Goal: Task Accomplishment & Management: Manage account settings

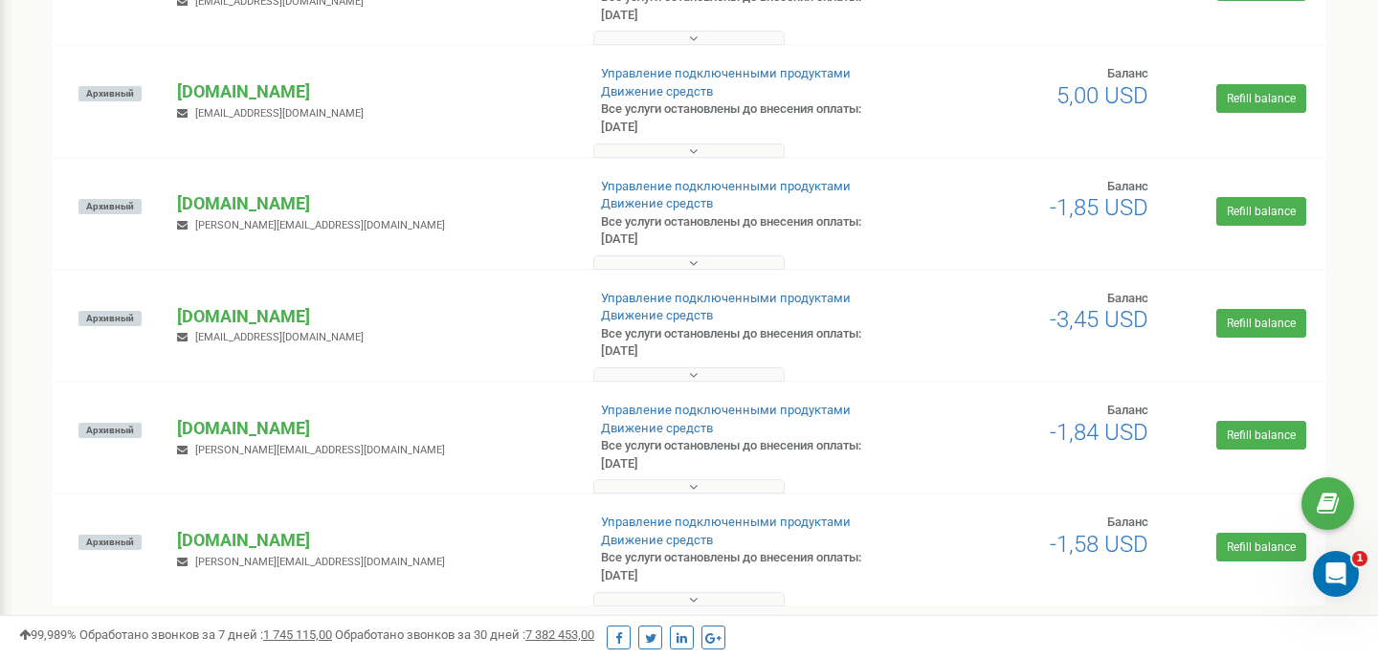
scroll to position [823, 0]
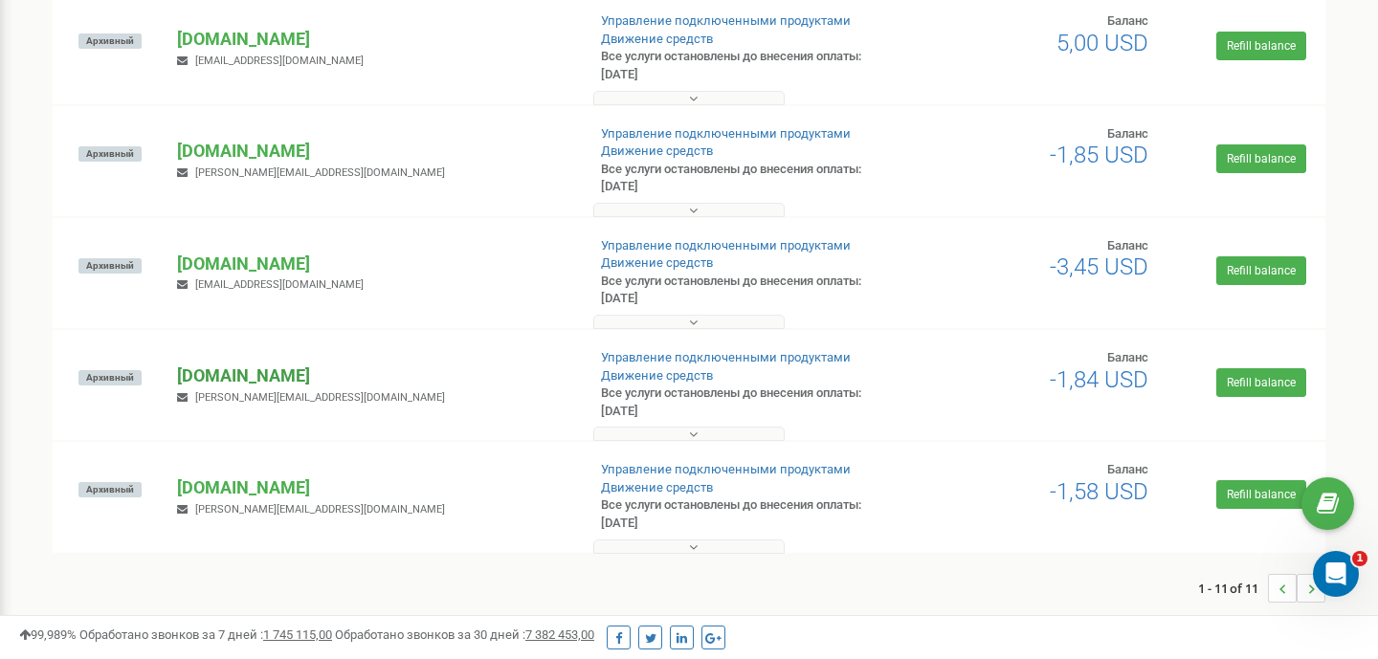
click at [237, 380] on p "[DOMAIN_NAME]" at bounding box center [373, 376] width 392 height 25
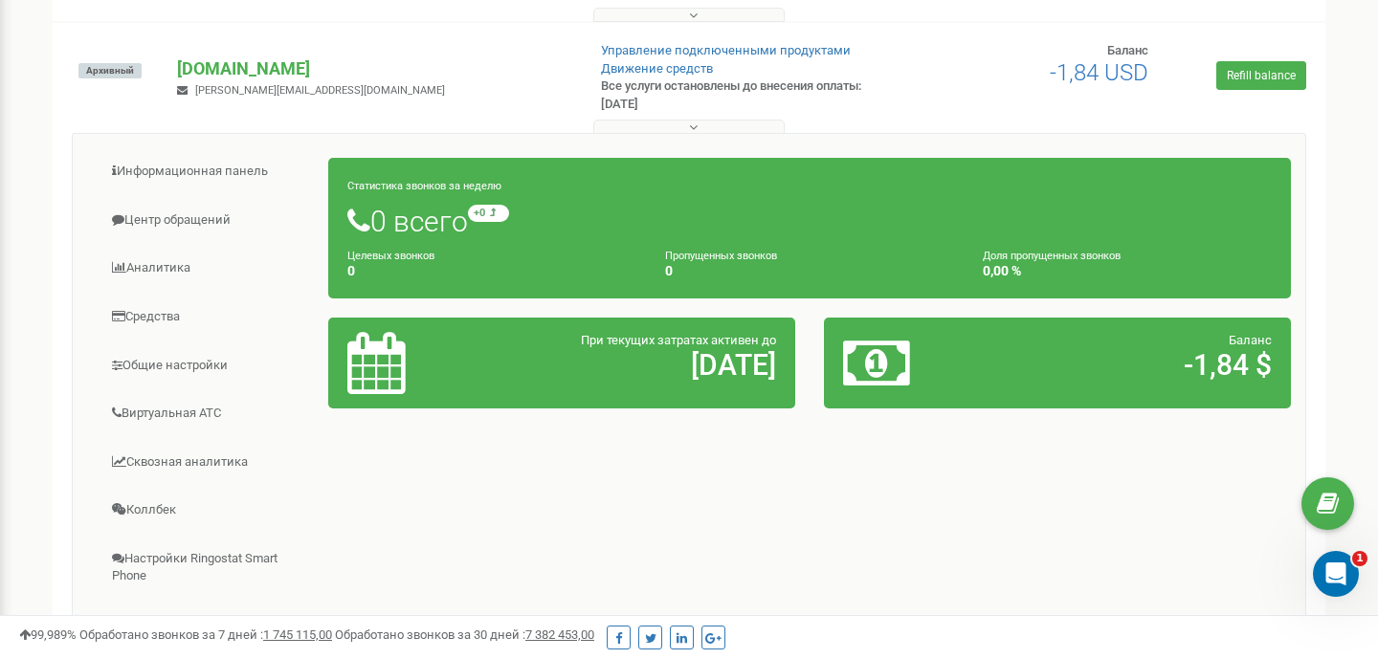
scroll to position [1137, 0]
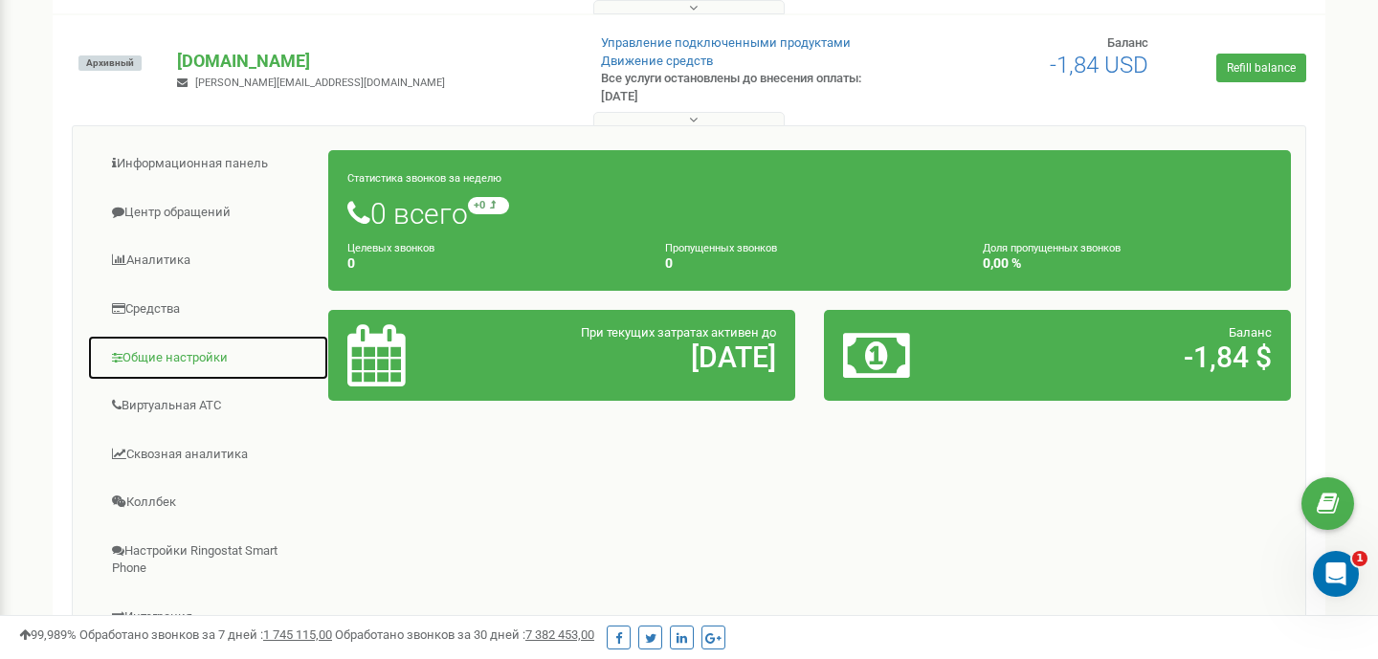
click at [199, 354] on link "Общие настройки" at bounding box center [208, 358] width 242 height 47
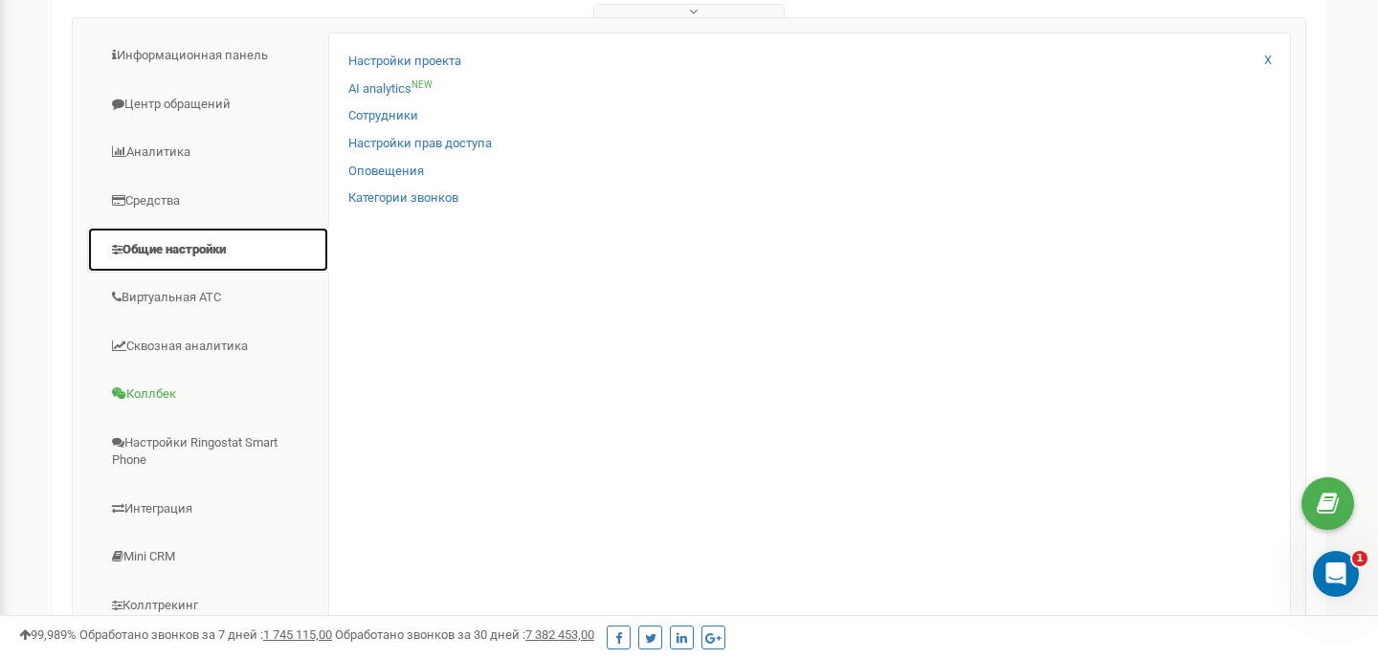
scroll to position [1234, 0]
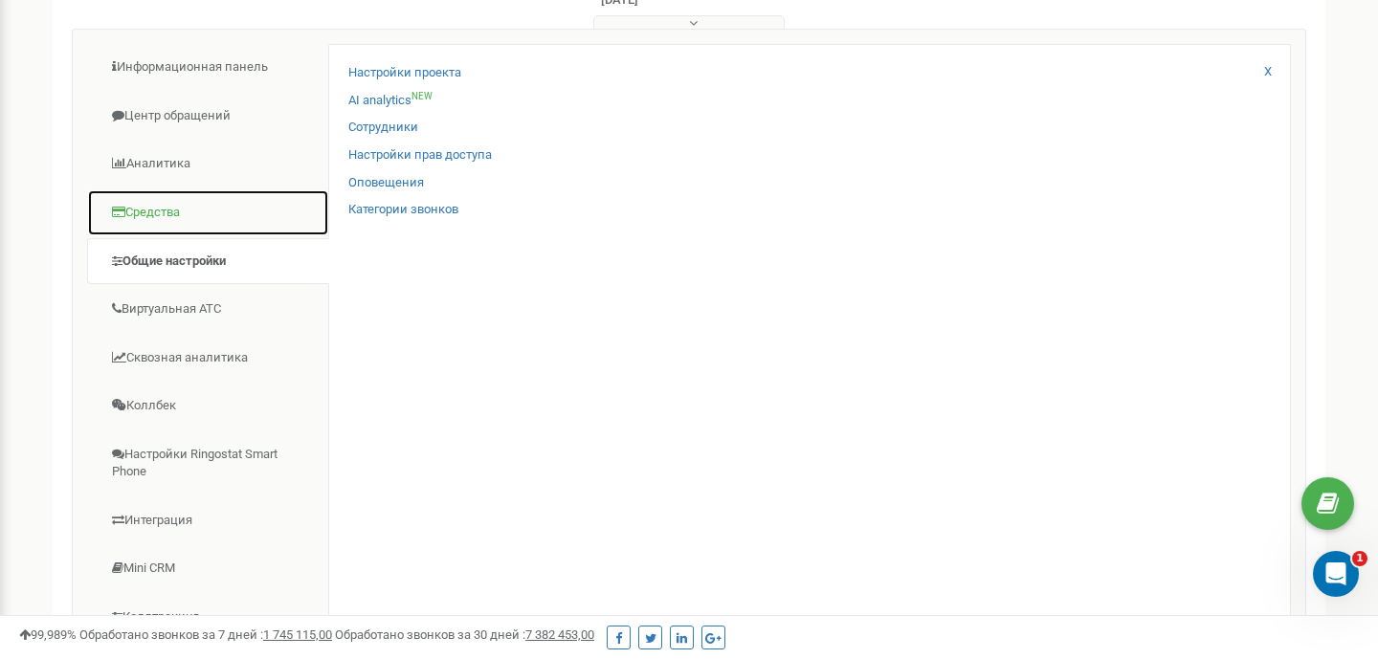
click at [172, 213] on link "Средства" at bounding box center [208, 212] width 242 height 47
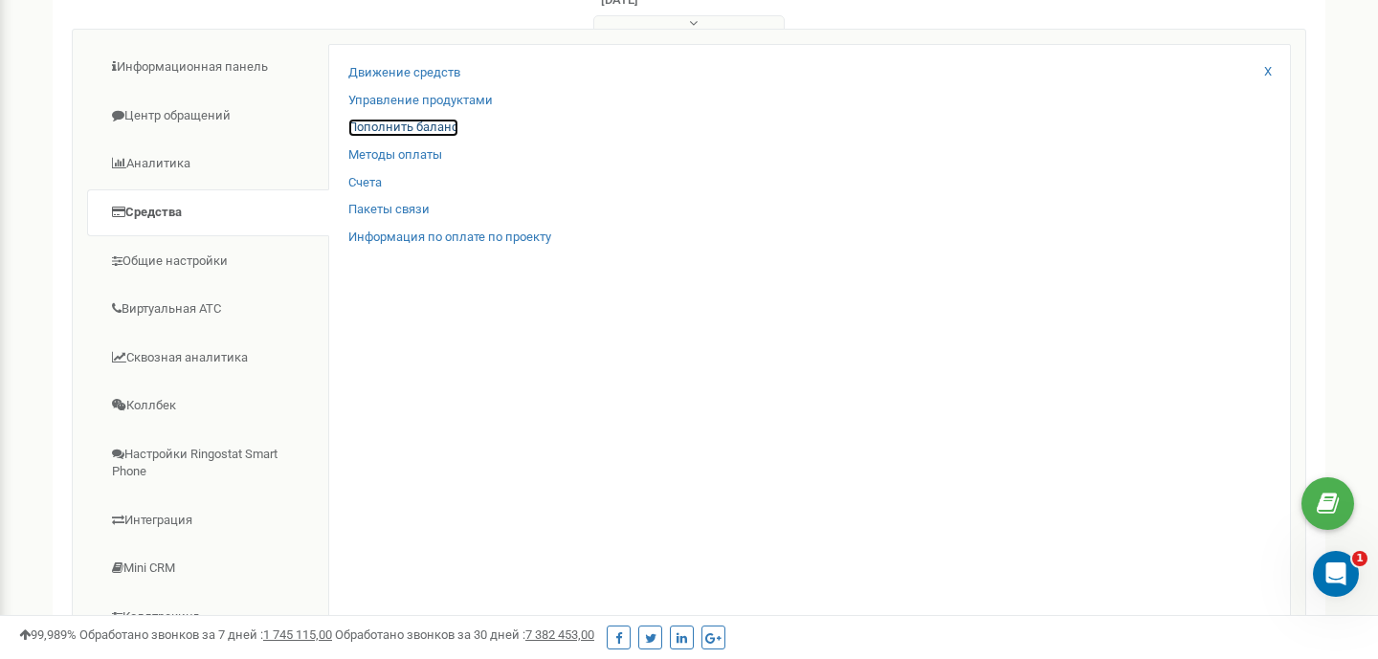
click at [415, 129] on link "Пополнить баланс" at bounding box center [403, 128] width 110 height 18
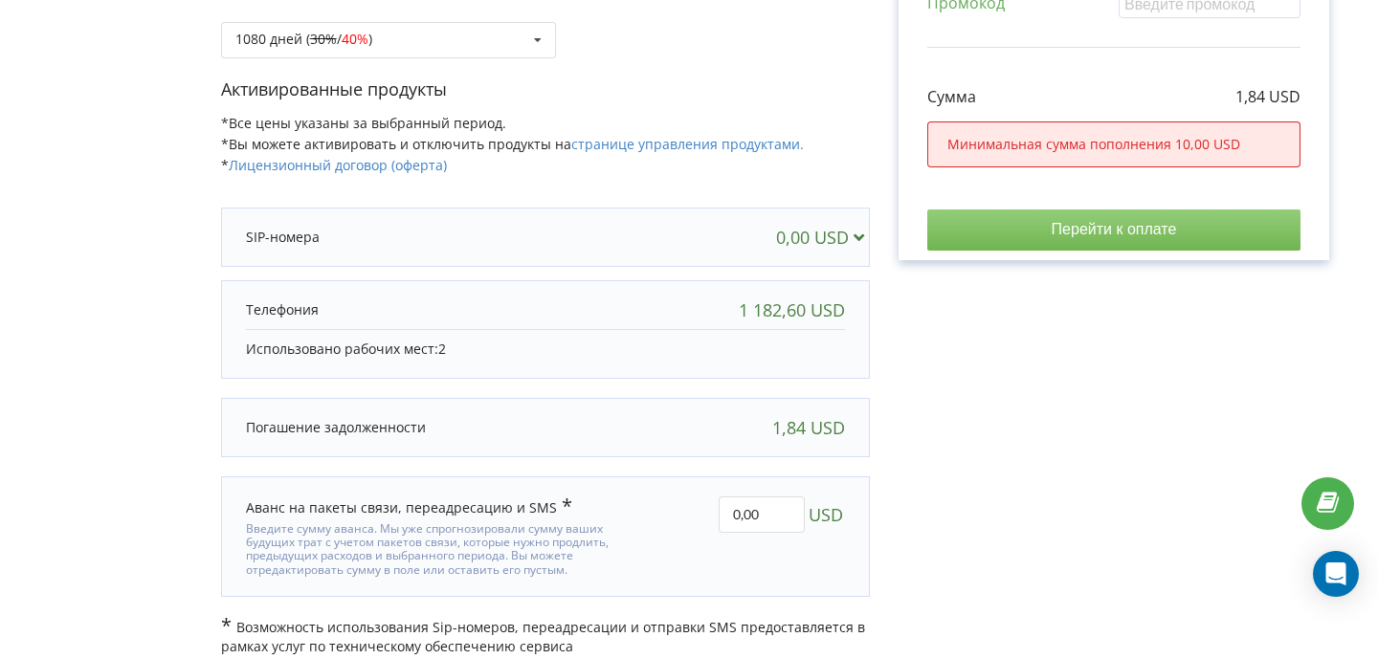
scroll to position [403, 0]
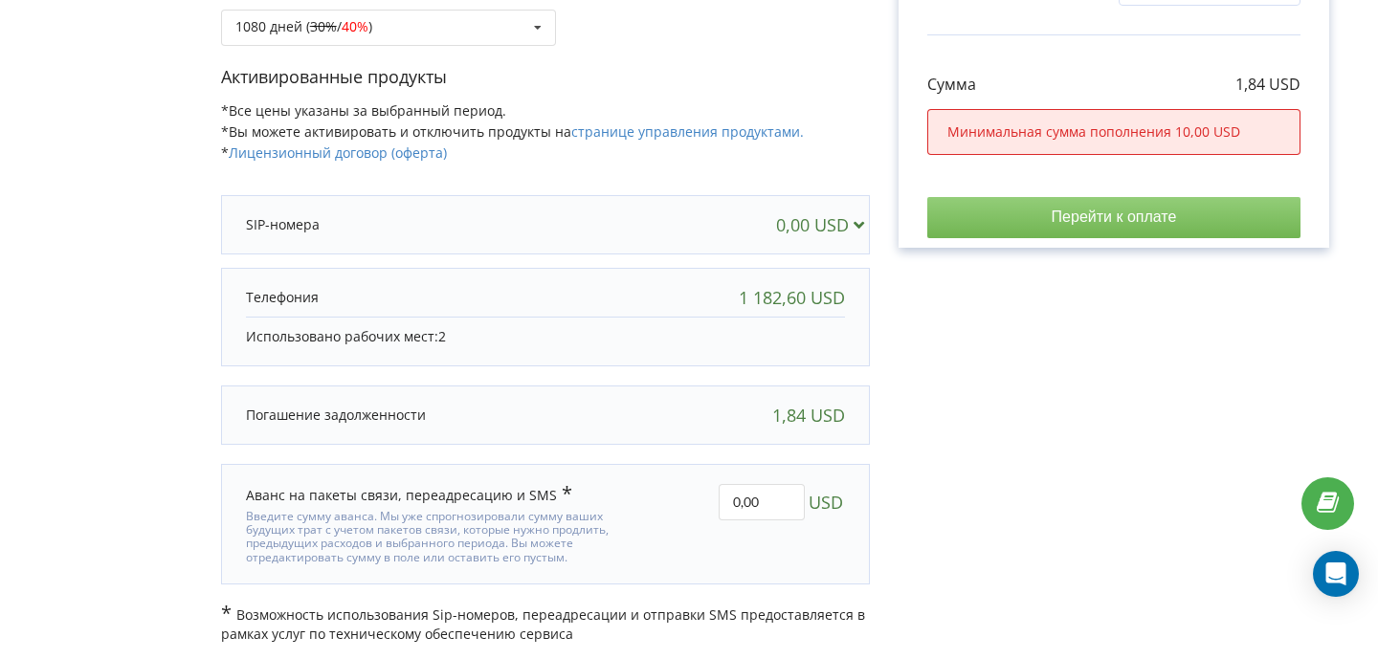
click at [774, 293] on div "1 182,60 USD" at bounding box center [792, 297] width 106 height 19
click at [891, 339] on div "Счет Выбранные продукты Период 1080 дней 0,00 USD 1,84 USD Промокод" at bounding box center [1114, 172] width 488 height 944
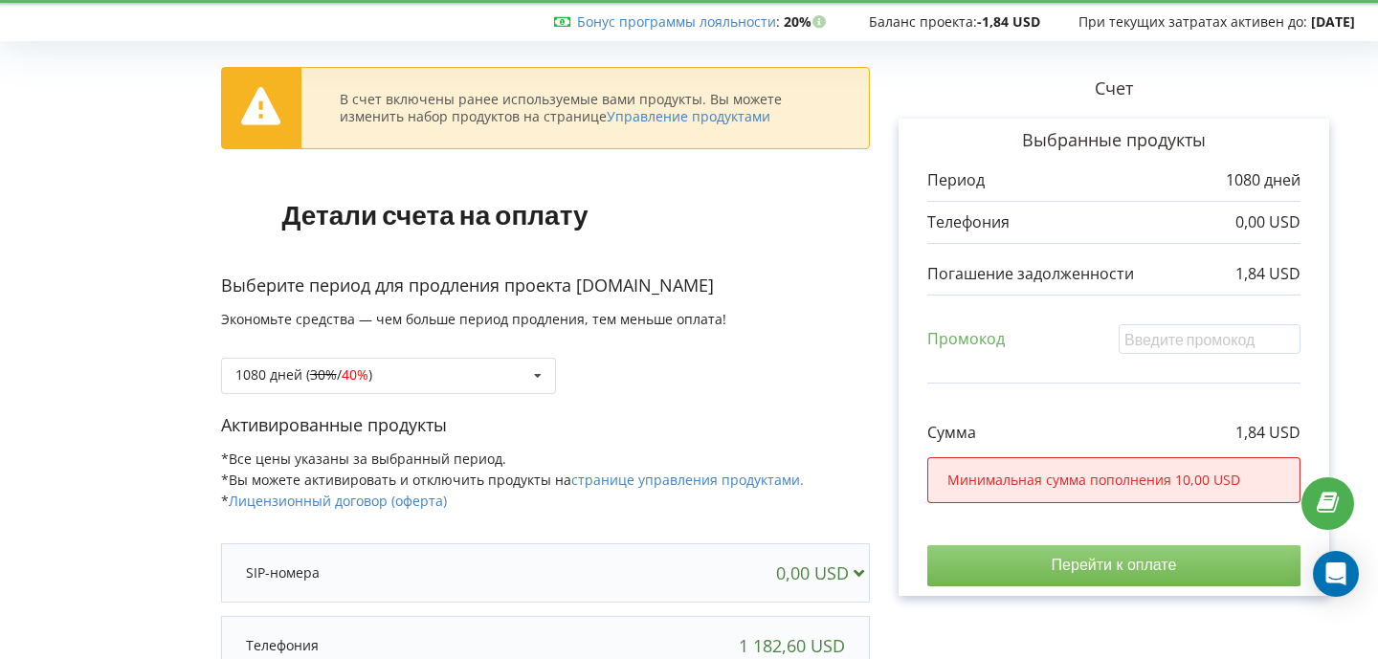
scroll to position [0, 0]
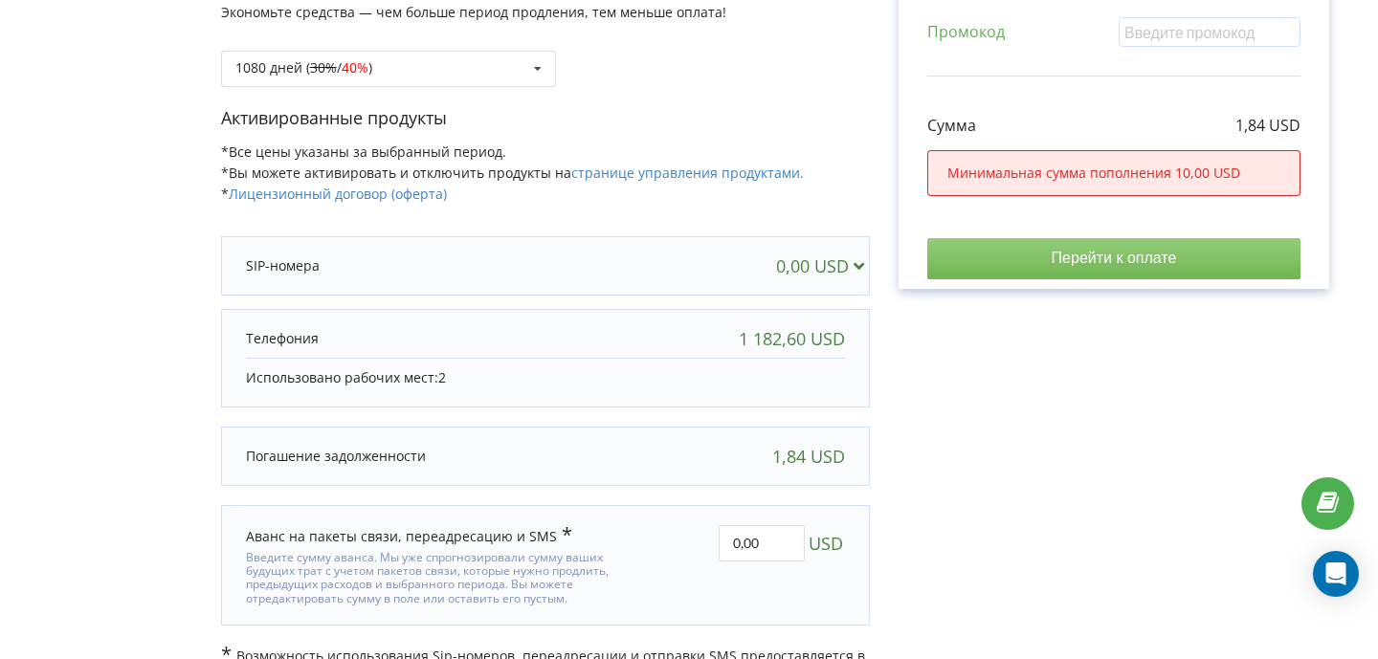
click at [454, 358] on div "Использовано рабочих мест: 2" at bounding box center [545, 377] width 599 height 39
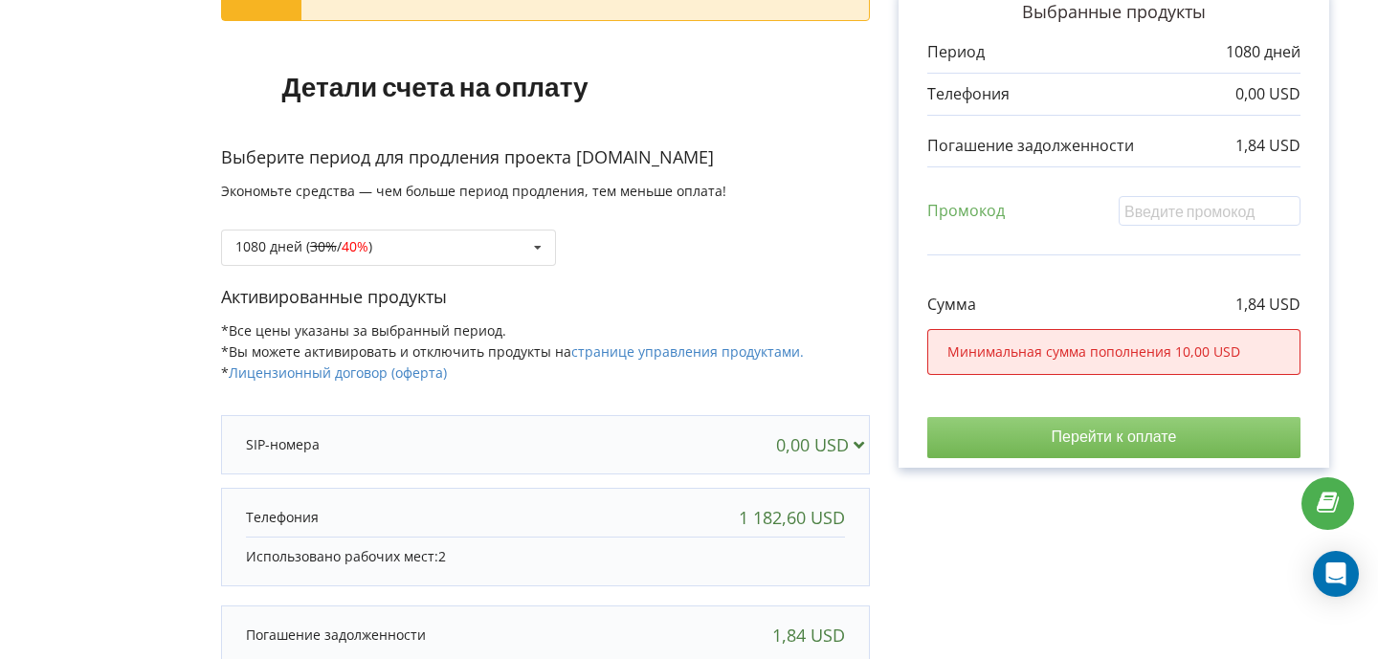
scroll to position [17, 0]
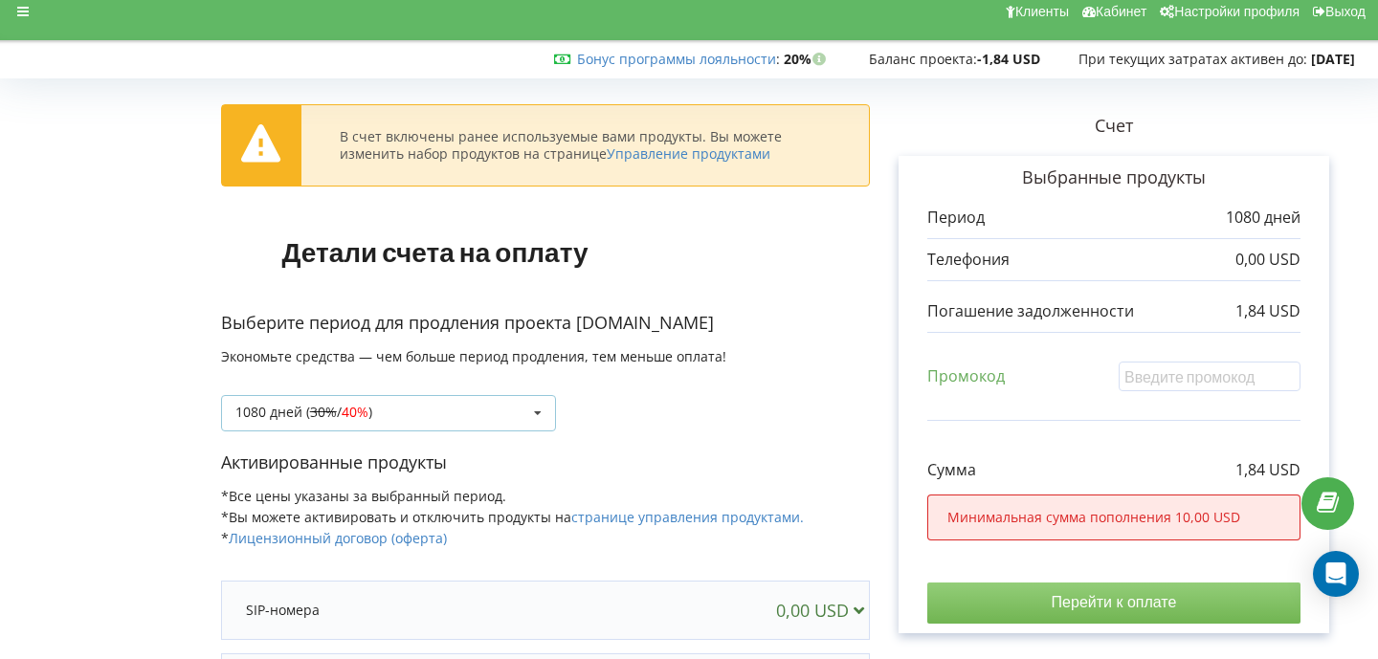
click at [380, 422] on div "1080 дней ( 30% / 40% ) 1080 дней ( 30% / 40%" at bounding box center [388, 413] width 335 height 36
click at [410, 395] on div "1080 дней ( 30% / 40% ) 1080 дней ( 30% / 40%" at bounding box center [388, 413] width 335 height 36
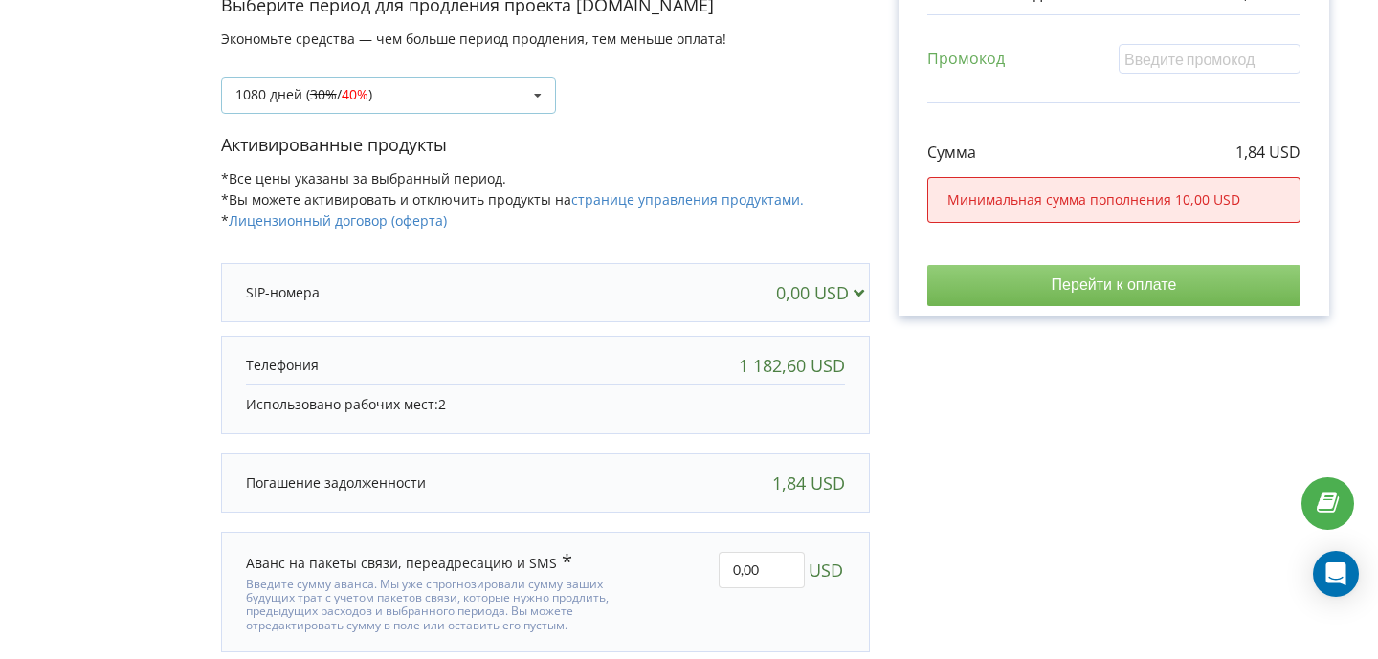
scroll to position [403, 0]
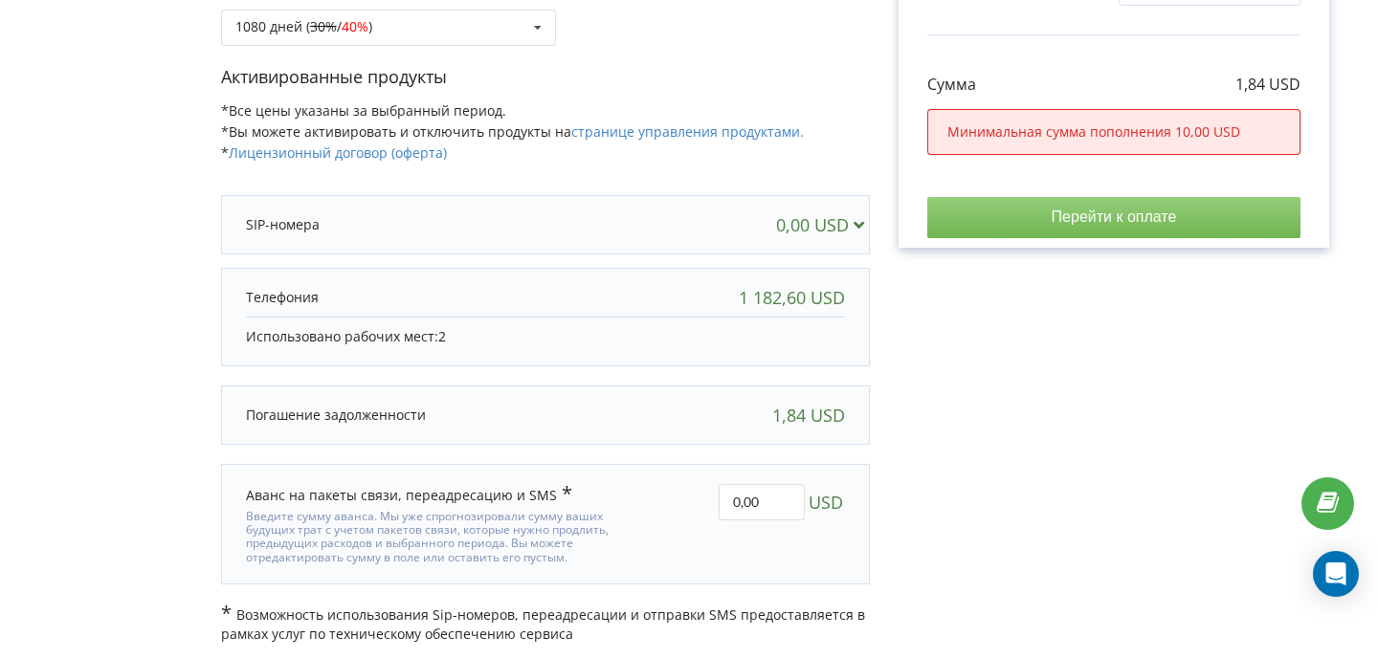
click at [772, 288] on div "1 182,60 USD" at bounding box center [792, 297] width 106 height 19
click at [759, 499] on input "0,00" at bounding box center [761, 502] width 86 height 36
drag, startPoint x: 739, startPoint y: 497, endPoint x: 721, endPoint y: 497, distance: 18.2
click at [721, 497] on input "0,00" at bounding box center [761, 502] width 86 height 36
type input "10,00"
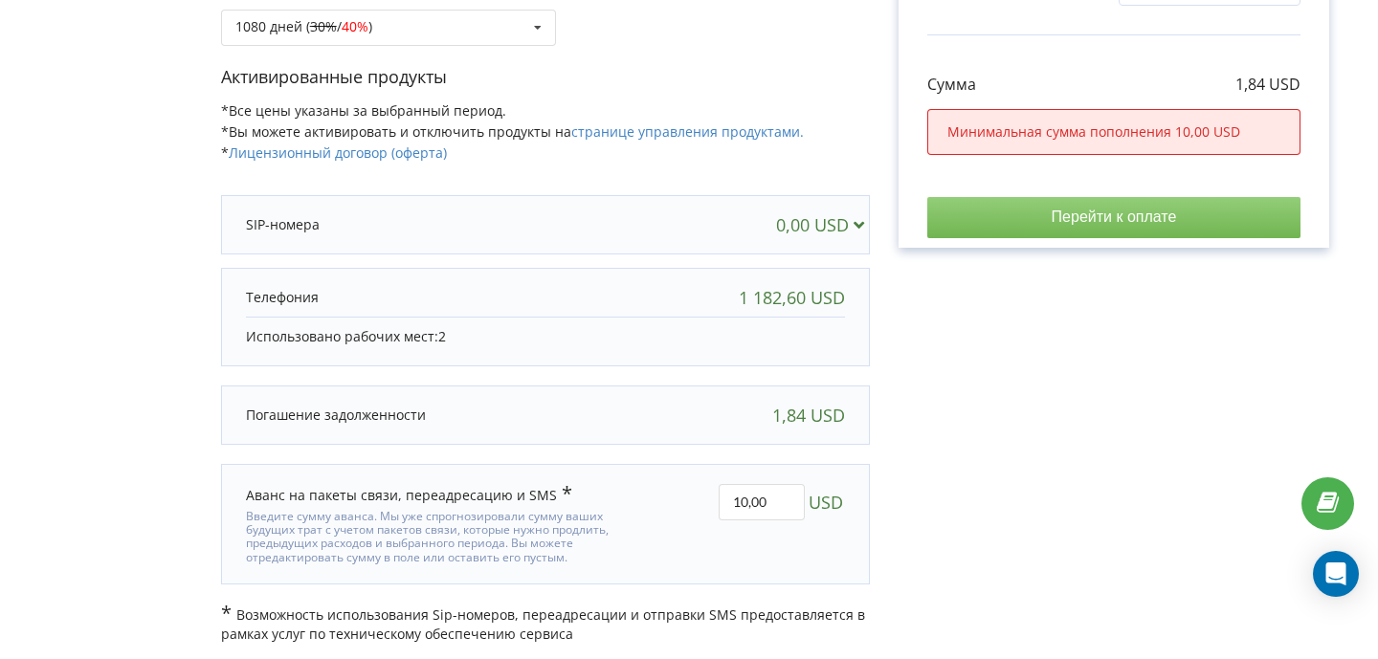
click at [1017, 504] on div "В счет включены ранее используемые вами продукты. Вы можете изменить набор прод…" at bounding box center [688, 172] width 1337 height 944
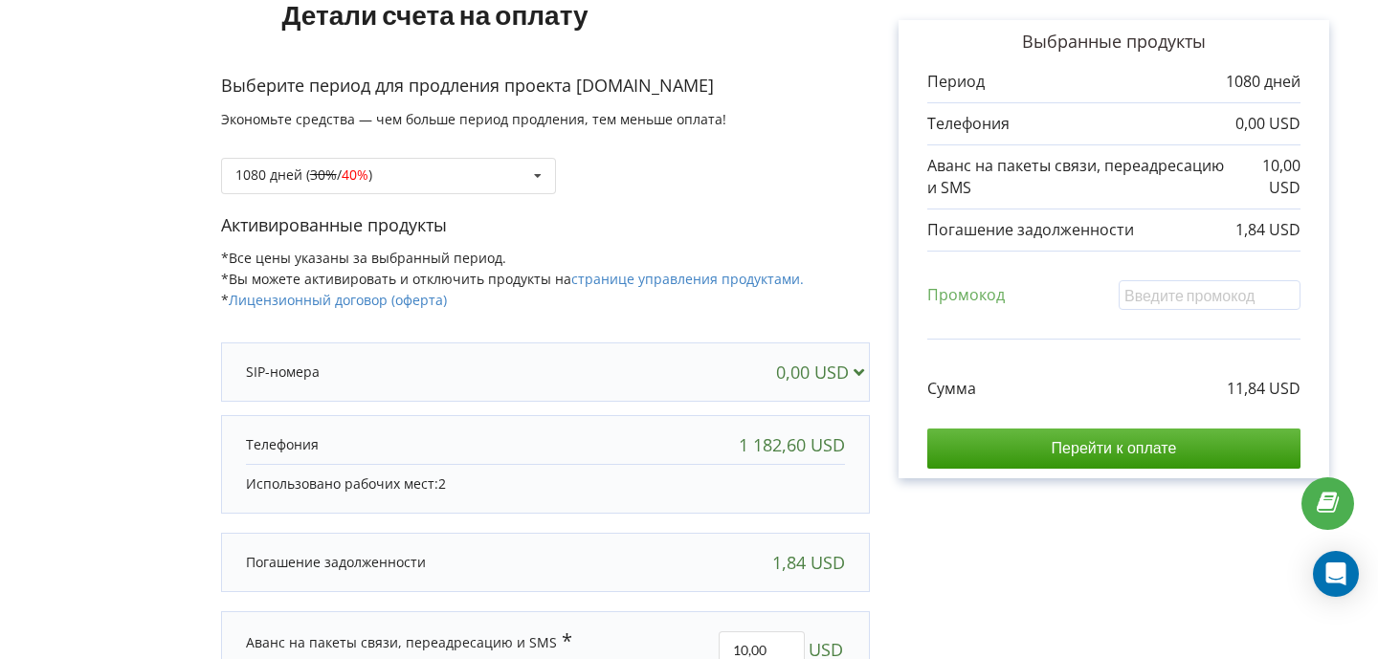
scroll to position [302, 0]
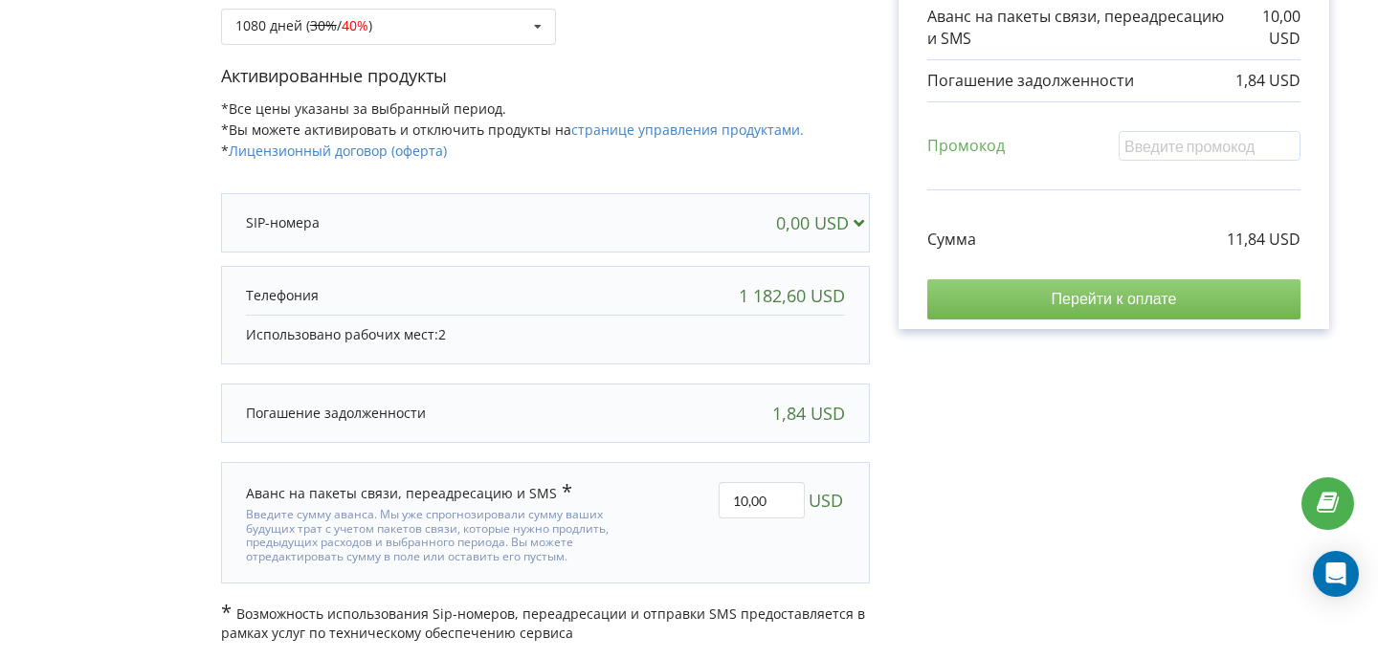
click at [1009, 290] on input "Перейти к оплате" at bounding box center [1113, 299] width 373 height 40
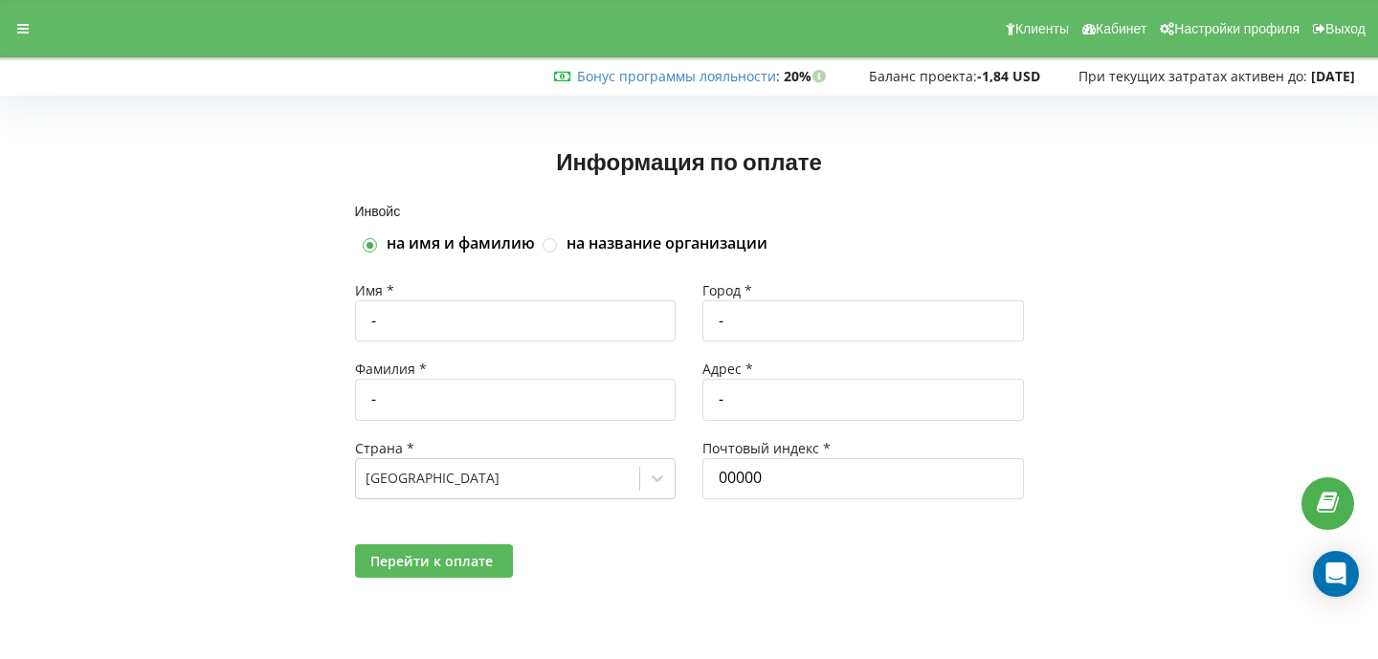
click at [399, 544] on button "Перейти к оплате" at bounding box center [434, 560] width 158 height 33
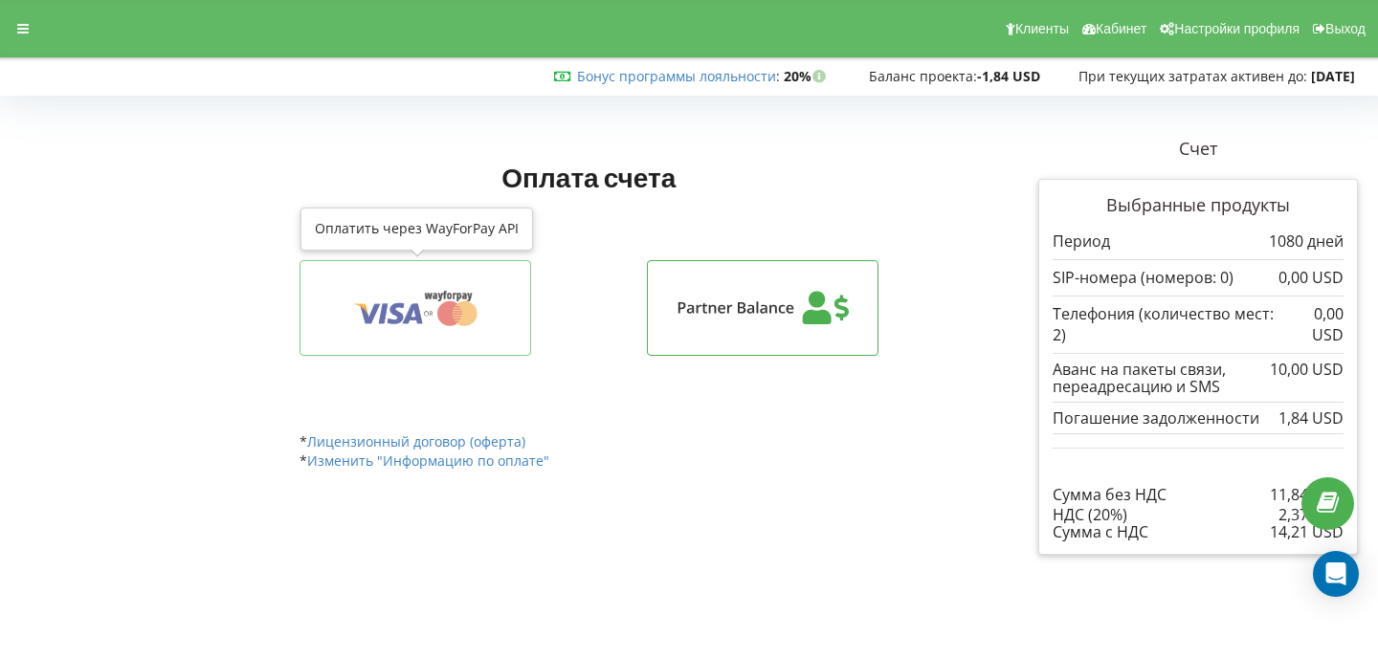
click at [374, 324] on icon at bounding box center [415, 308] width 172 height 36
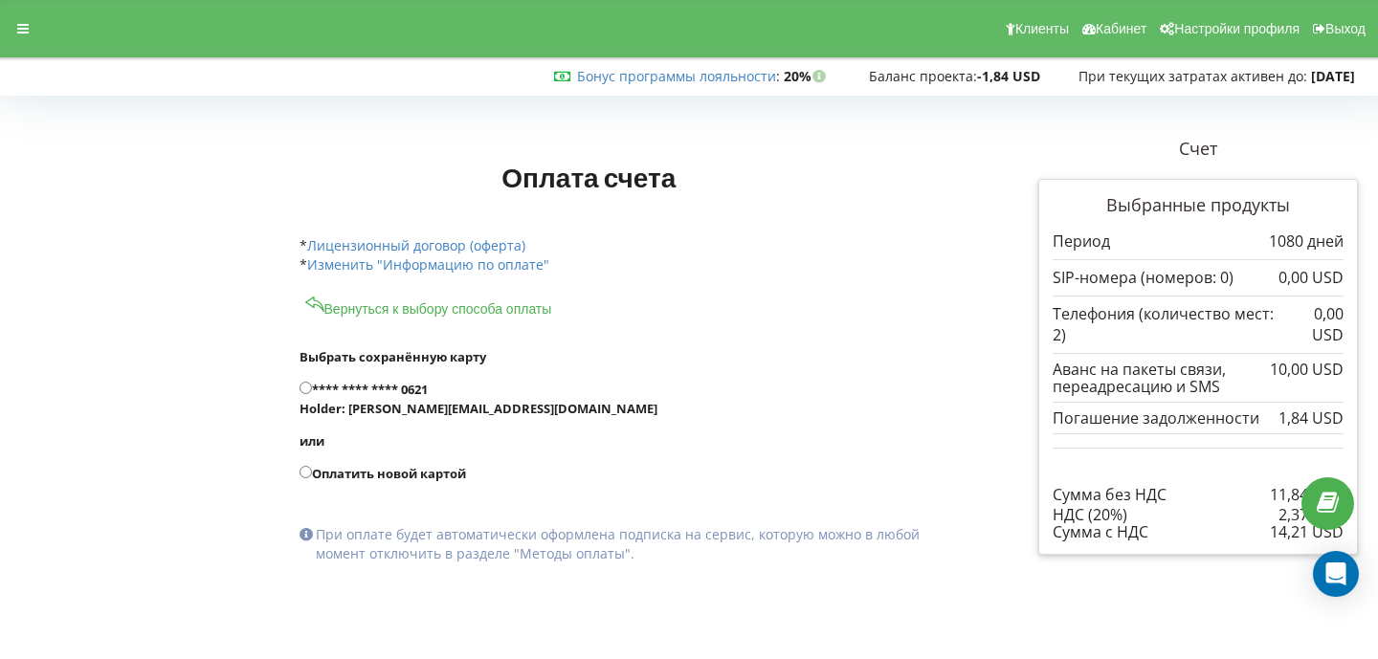
click at [354, 385] on label "**** **** **** 0621 Holder: anton.v.kostritsa@gmail.com" at bounding box center [632, 399] width 666 height 38
click at [312, 385] on input "**** **** **** 0621 Holder: anton.v.kostritsa@gmail.com" at bounding box center [305, 388] width 12 height 12
radio input "true"
click at [398, 394] on label "**** **** **** 0621 Holder: anton.v.kostritsa@gmail.com" at bounding box center [632, 399] width 666 height 38
click at [312, 394] on input "**** **** **** 0621 Holder: anton.v.kostritsa@gmail.com" at bounding box center [305, 388] width 12 height 12
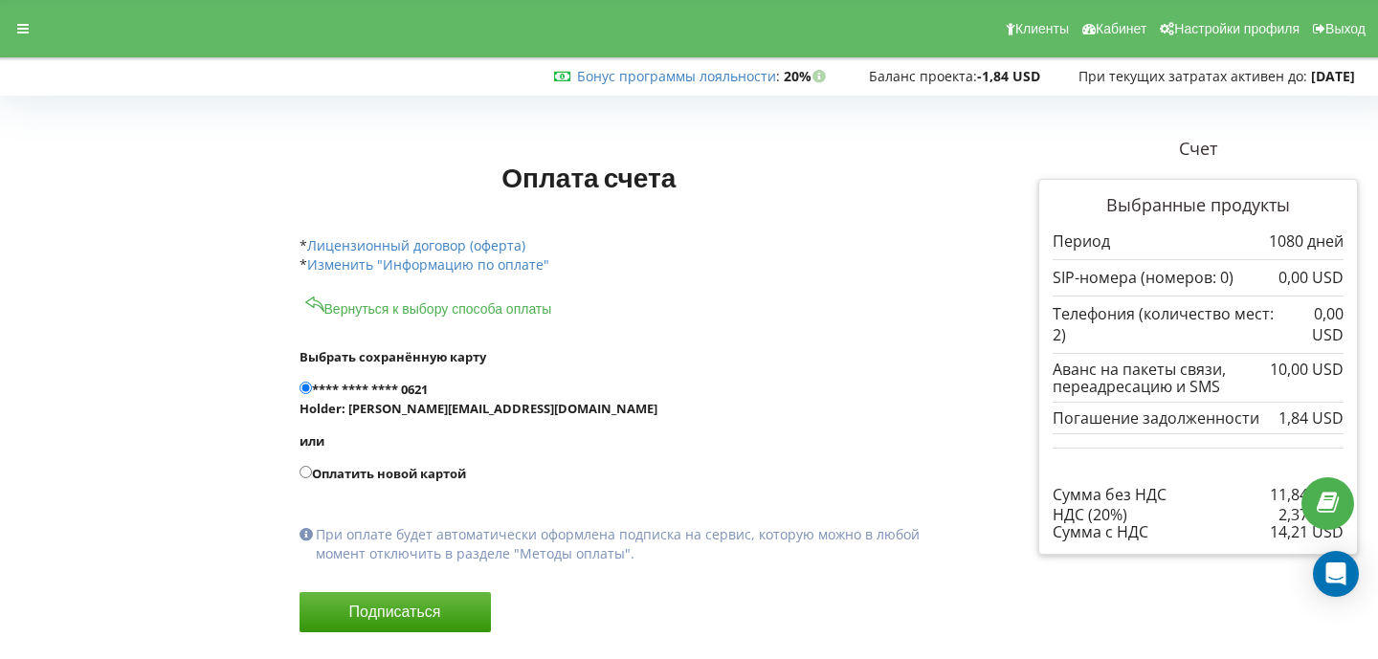
click at [387, 473] on label "Оплатить новой картой" at bounding box center [632, 473] width 666 height 19
click at [312, 473] on input "Оплатить новой картой" at bounding box center [305, 472] width 12 height 12
radio input "true"
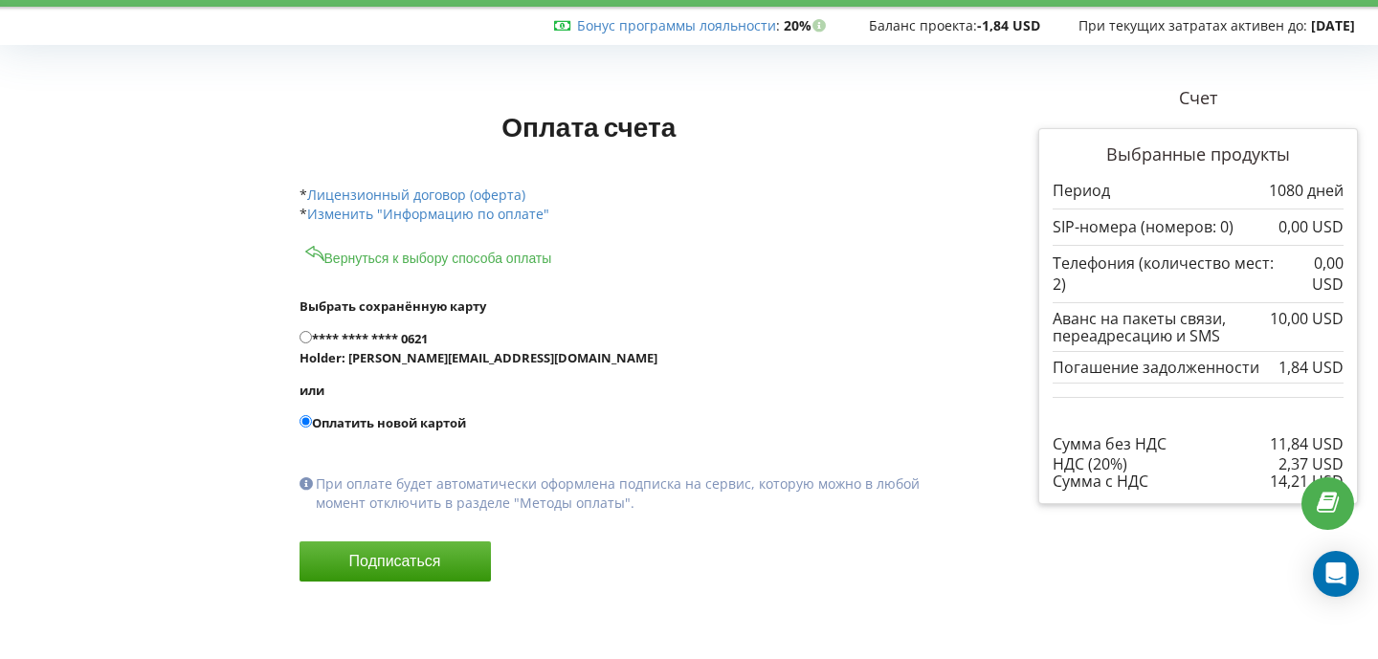
click at [309, 339] on input "**** **** **** 0621 Holder: anton.v.kostritsa@gmail.com" at bounding box center [305, 337] width 12 height 12
radio input "true"
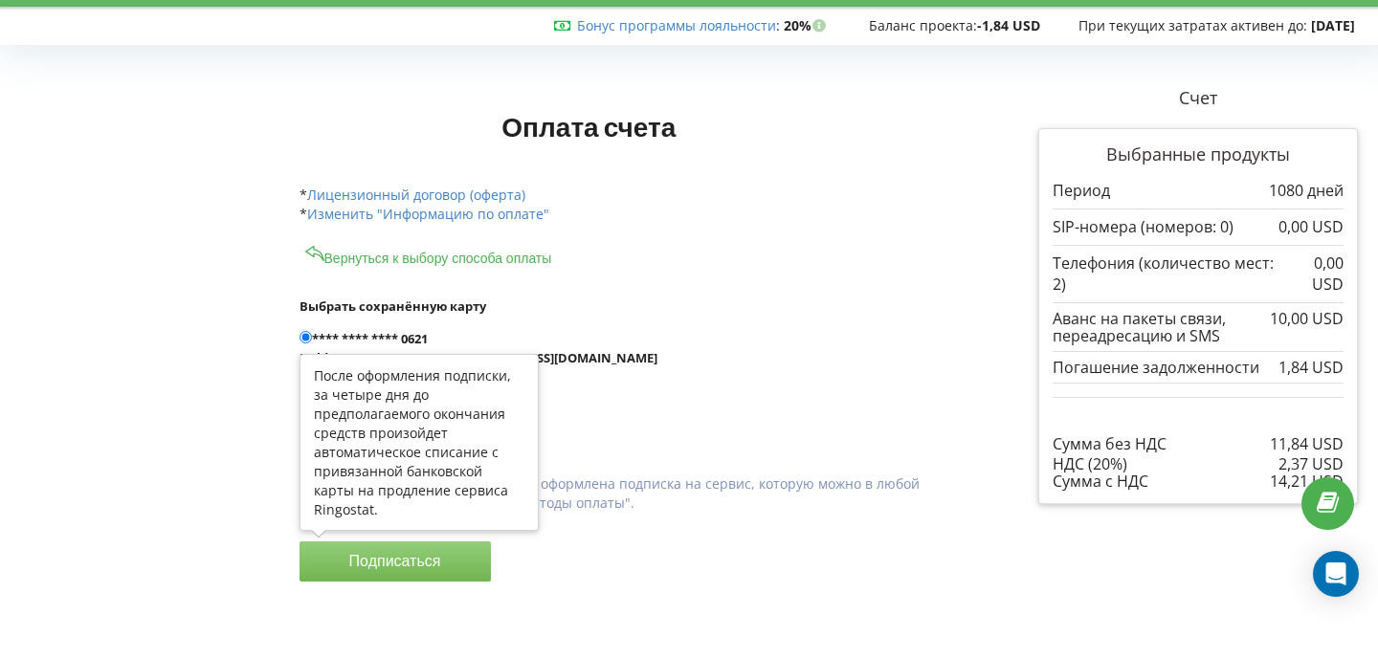
click at [363, 557] on button "Подписаться" at bounding box center [394, 561] width 191 height 40
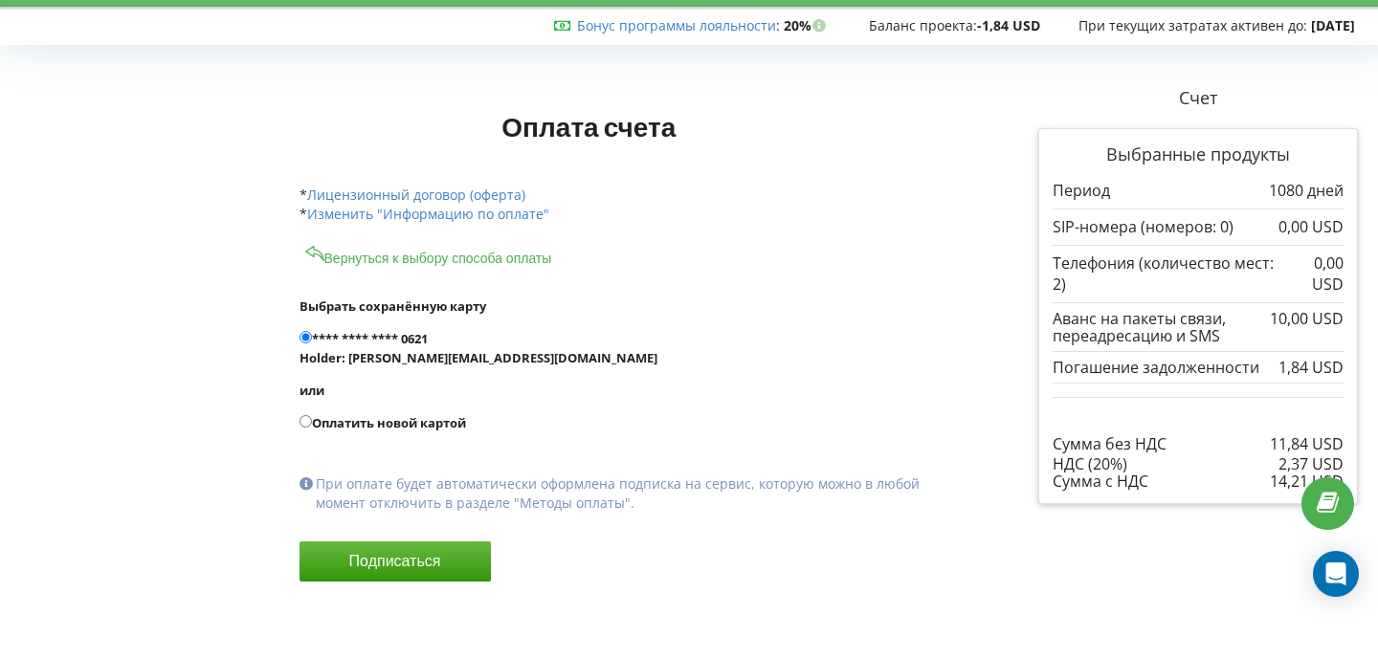
click at [664, 311] on label "Выбрать сохранённую карту" at bounding box center [632, 306] width 666 height 19
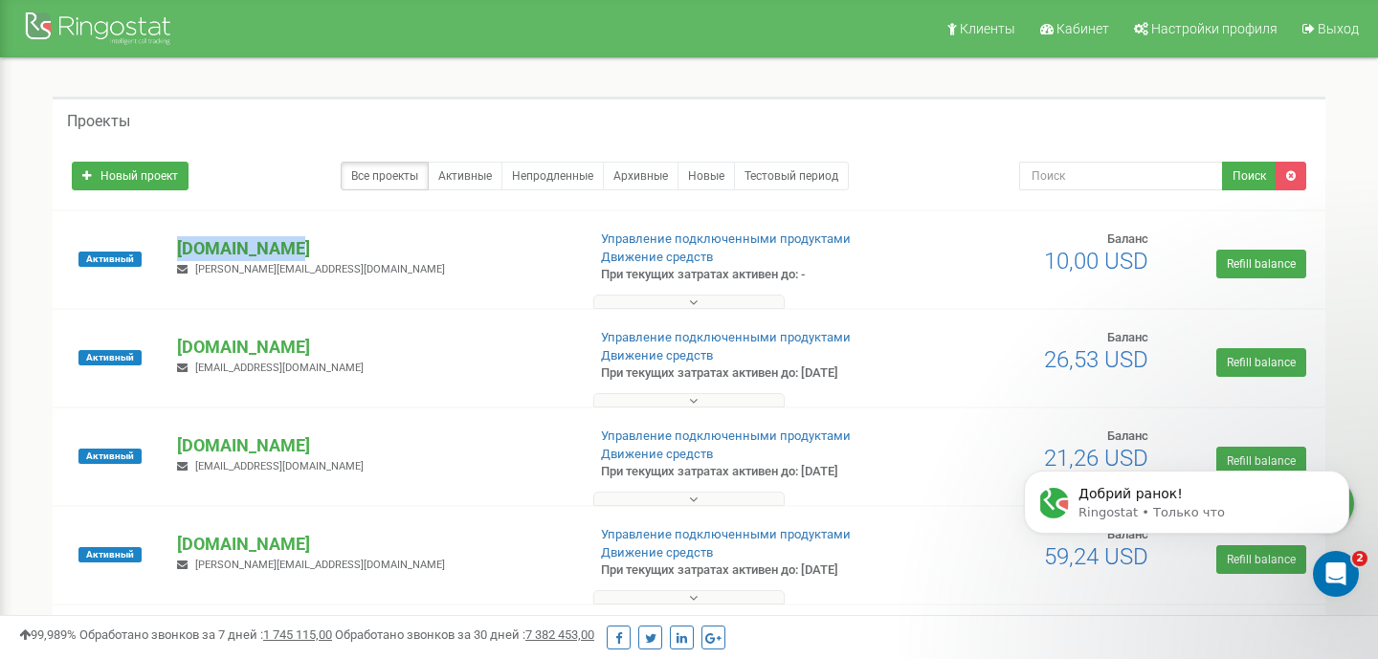
drag, startPoint x: 321, startPoint y: 252, endPoint x: 179, endPoint y: 249, distance: 142.6
click at [179, 249] on p "[DOMAIN_NAME]" at bounding box center [373, 248] width 392 height 25
copy p "[DOMAIN_NAME]"
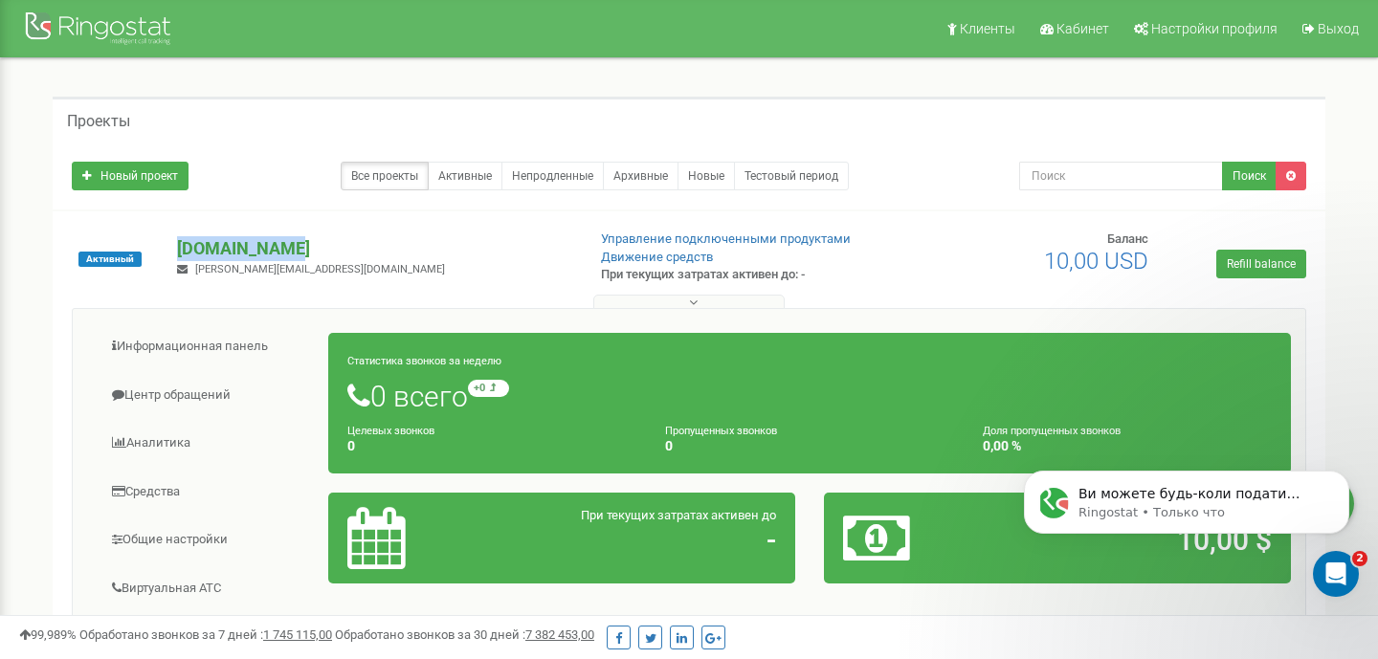
click at [418, 251] on p "[DOMAIN_NAME]" at bounding box center [373, 248] width 392 height 25
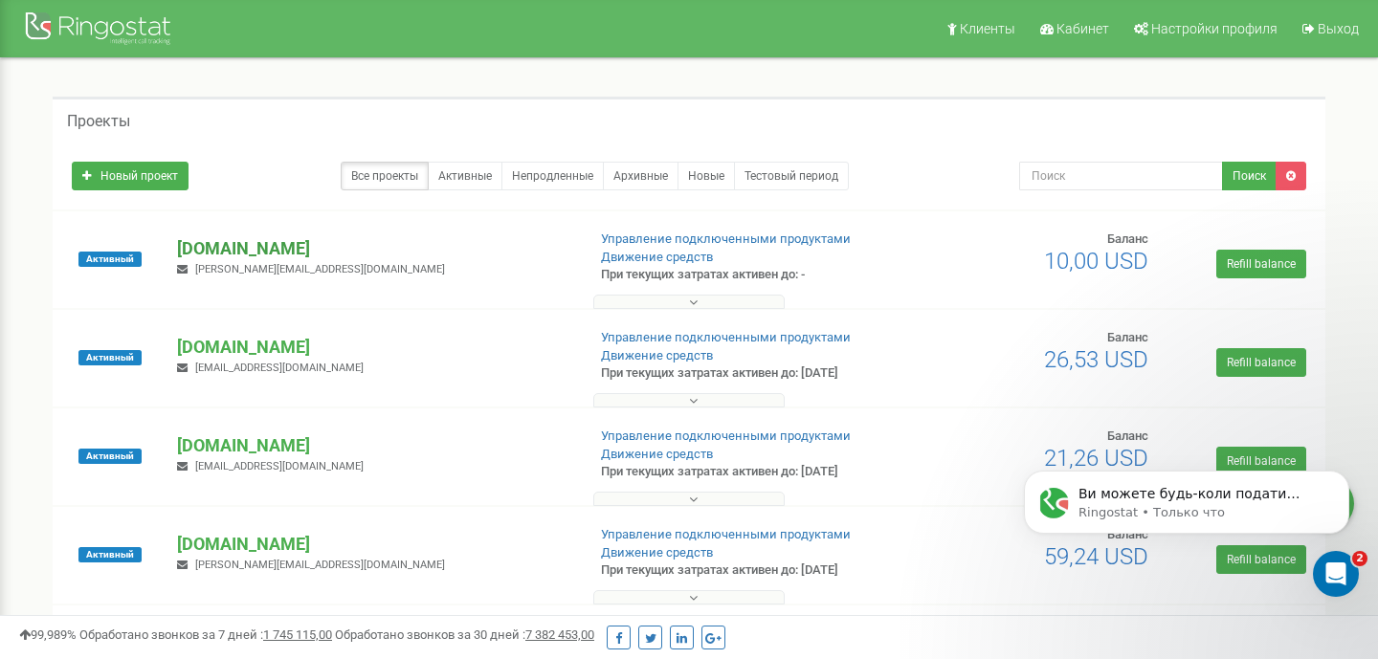
click at [418, 251] on p "[DOMAIN_NAME]" at bounding box center [373, 248] width 392 height 25
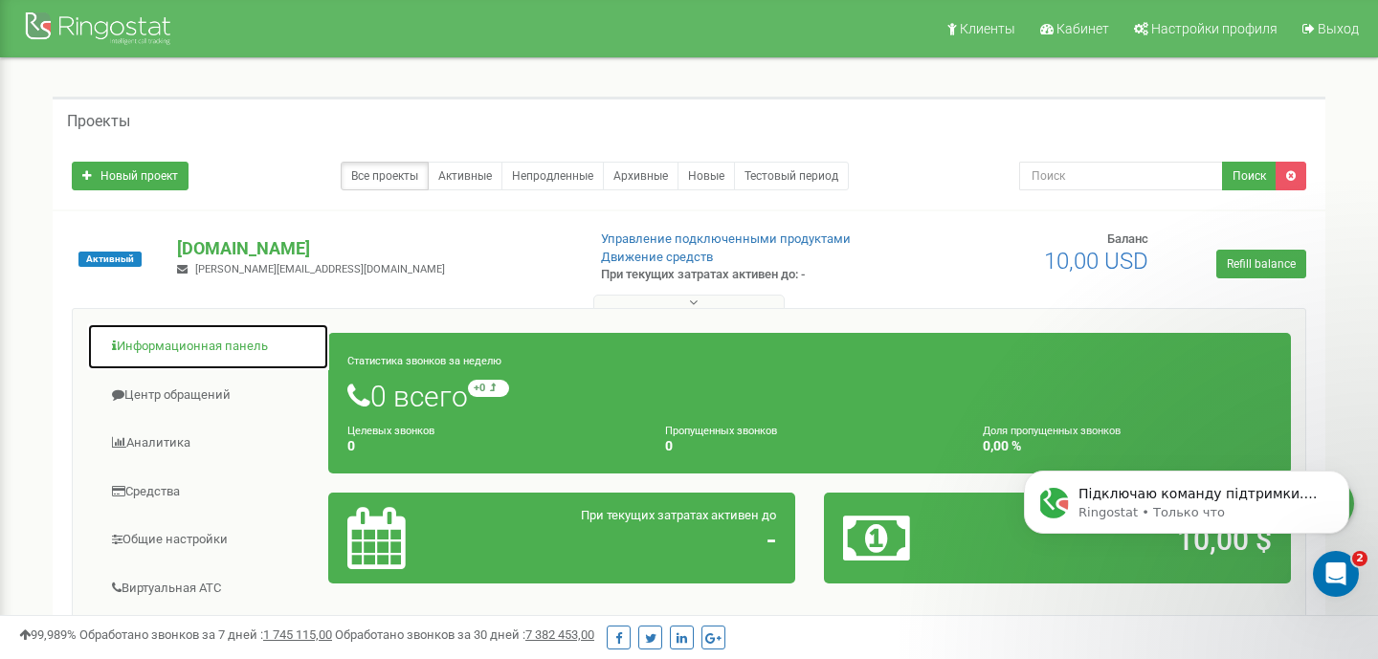
click at [203, 349] on link "Информационная панель" at bounding box center [208, 346] width 242 height 47
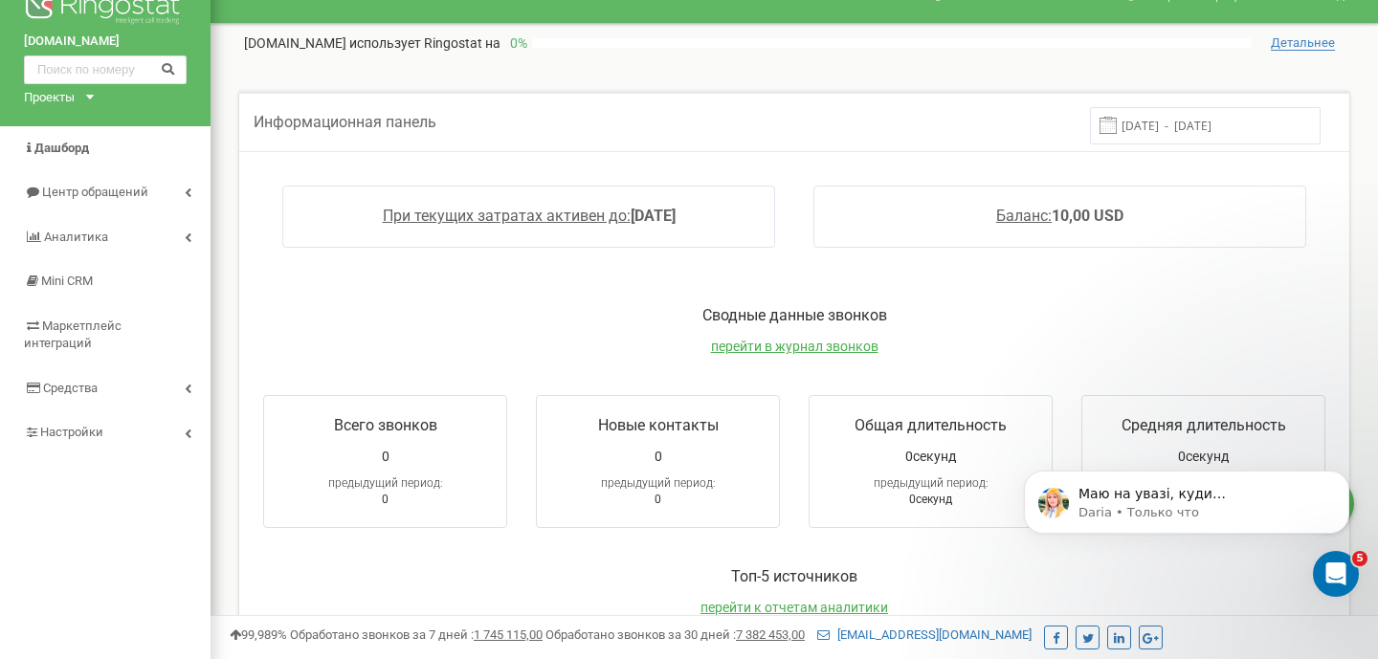
scroll to position [46, 0]
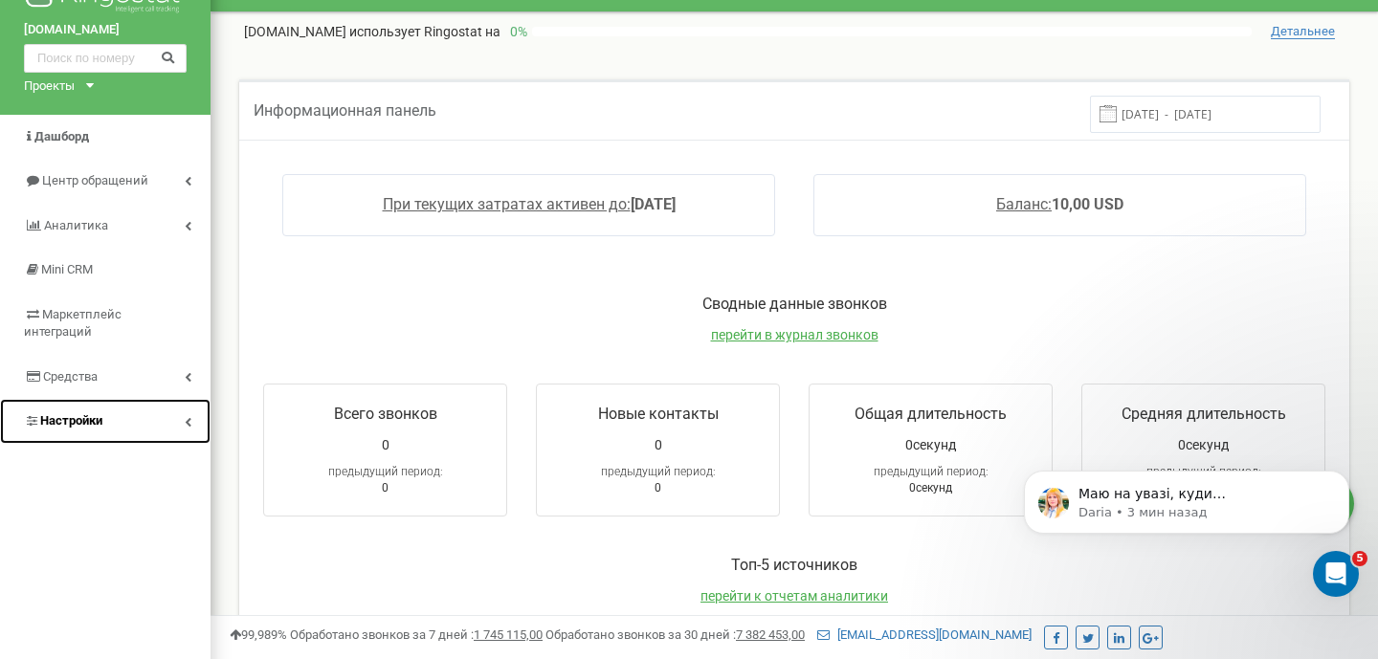
click at [73, 399] on link "Настройки" at bounding box center [105, 421] width 210 height 45
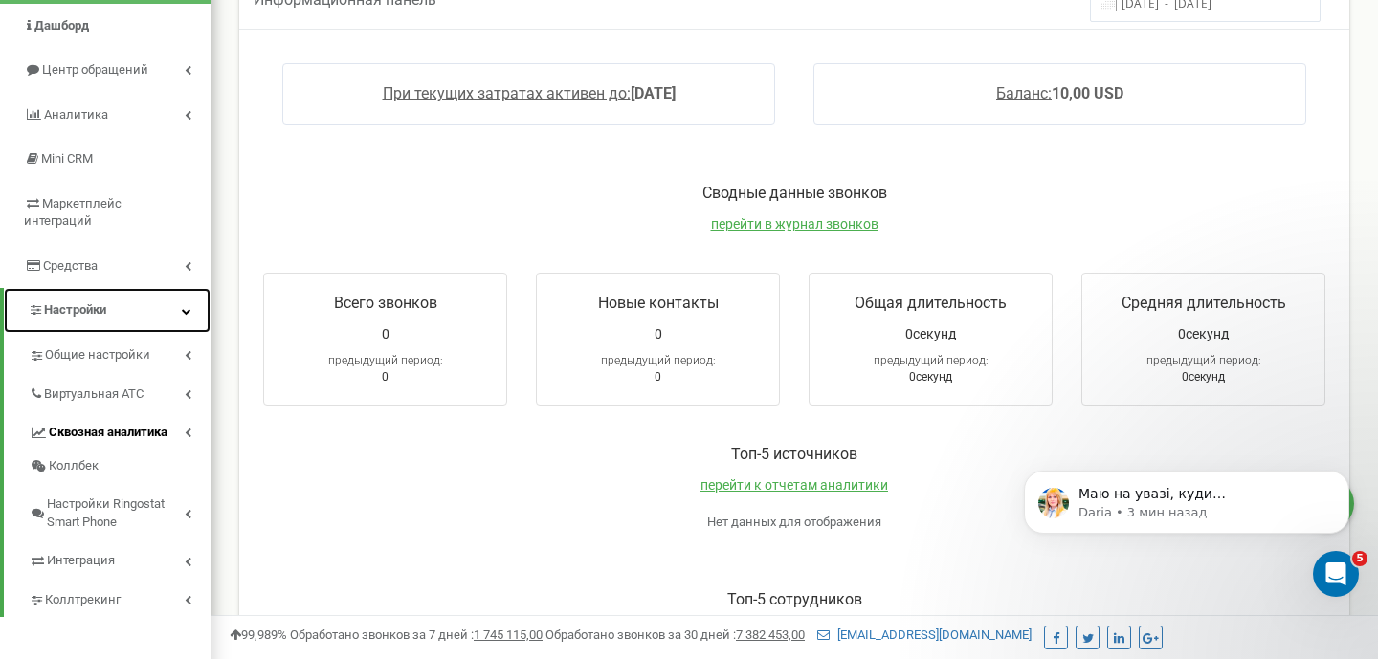
scroll to position [160, 0]
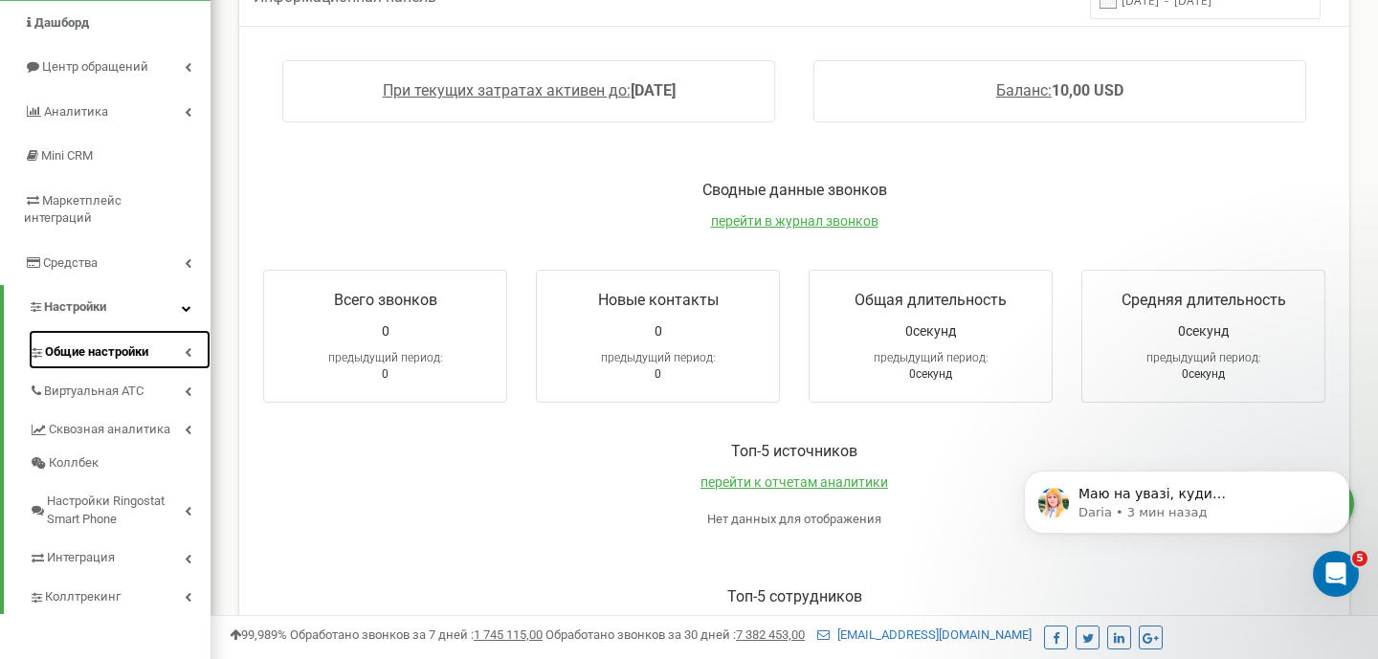
click at [112, 343] on span "Общие настройки" at bounding box center [96, 352] width 103 height 18
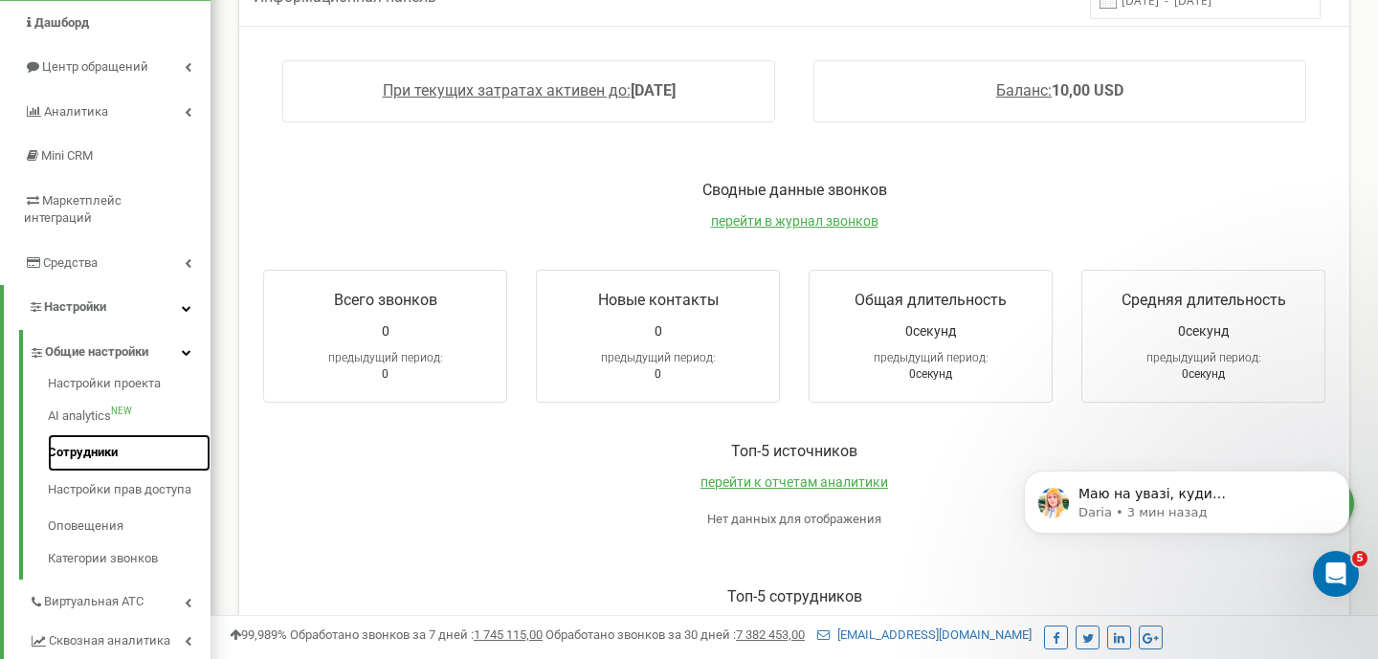
click at [87, 442] on link "Сотрудники" at bounding box center [129, 452] width 163 height 37
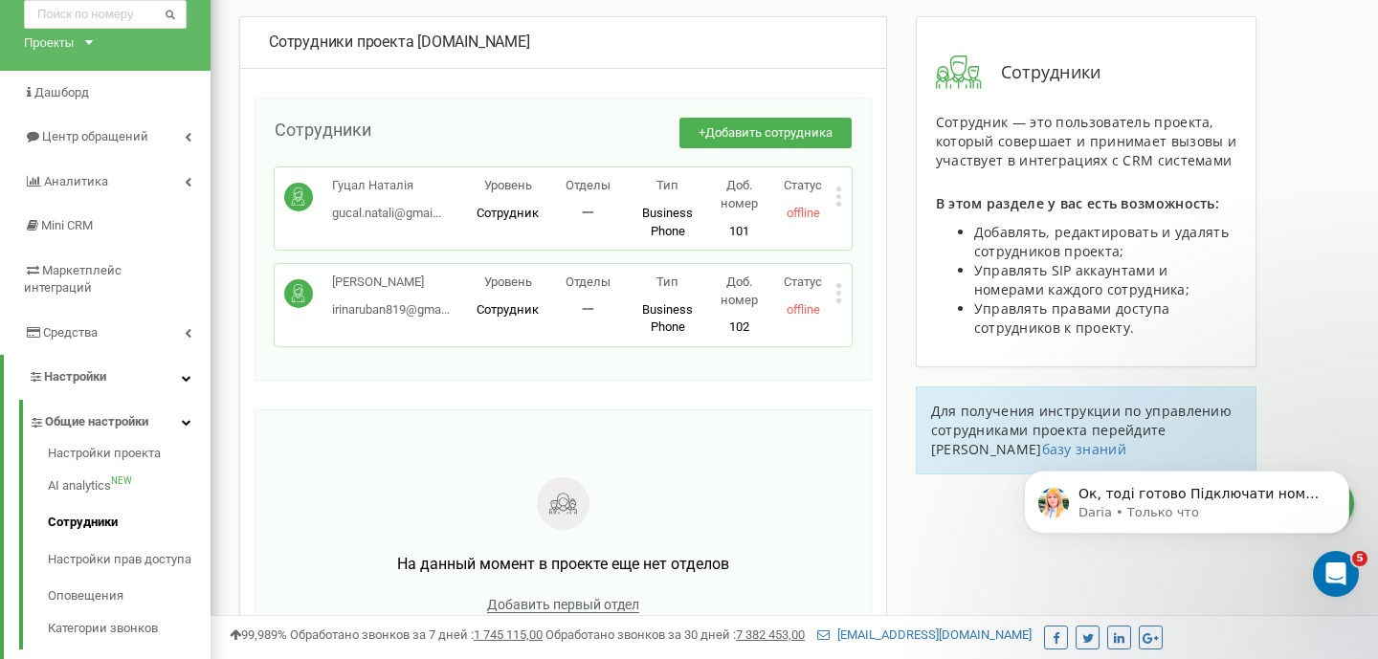
click at [836, 293] on icon at bounding box center [838, 293] width 5 height 5
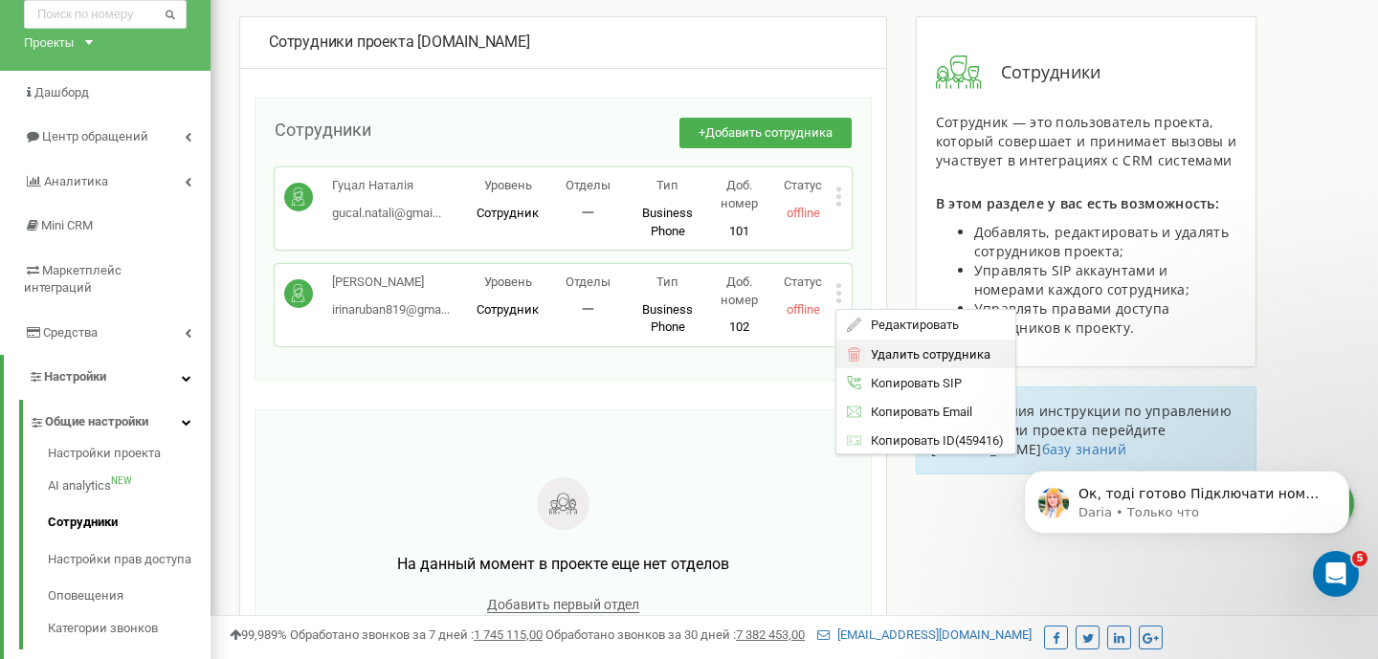
click at [886, 354] on span "Удалить сотрудника" at bounding box center [925, 353] width 129 height 12
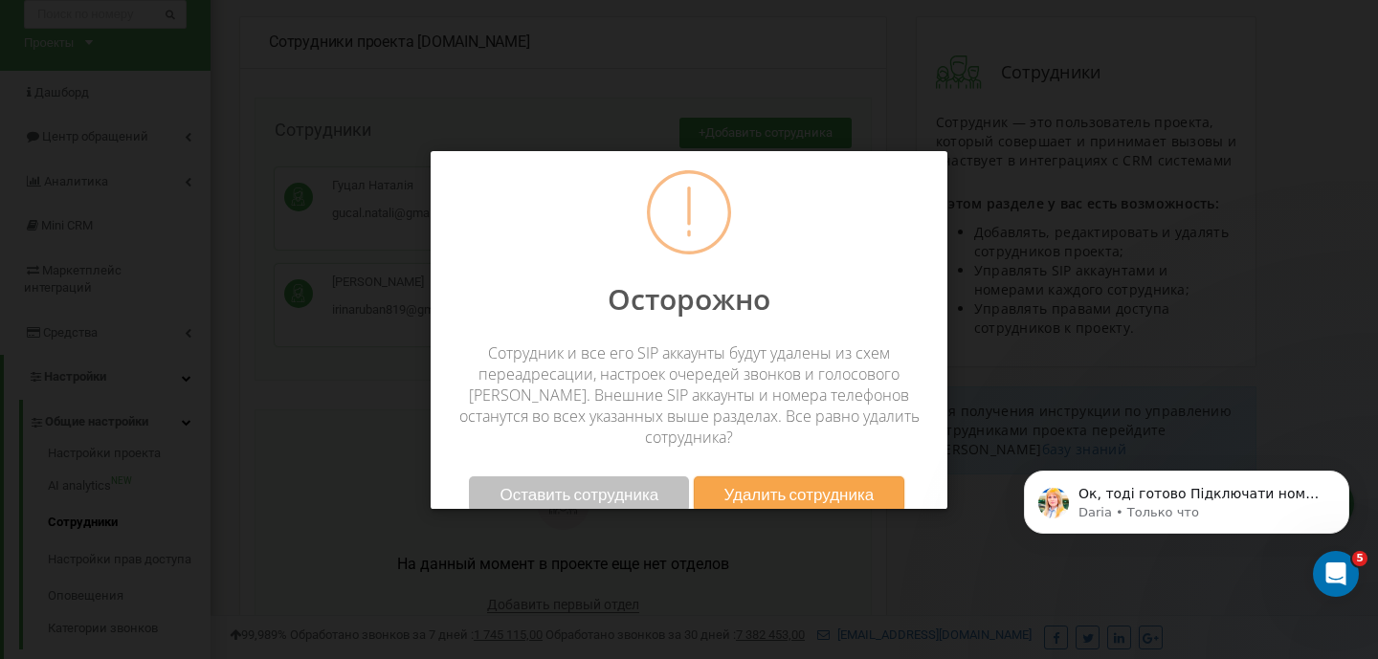
click at [775, 484] on span "Удалить сотрудника" at bounding box center [799, 494] width 150 height 20
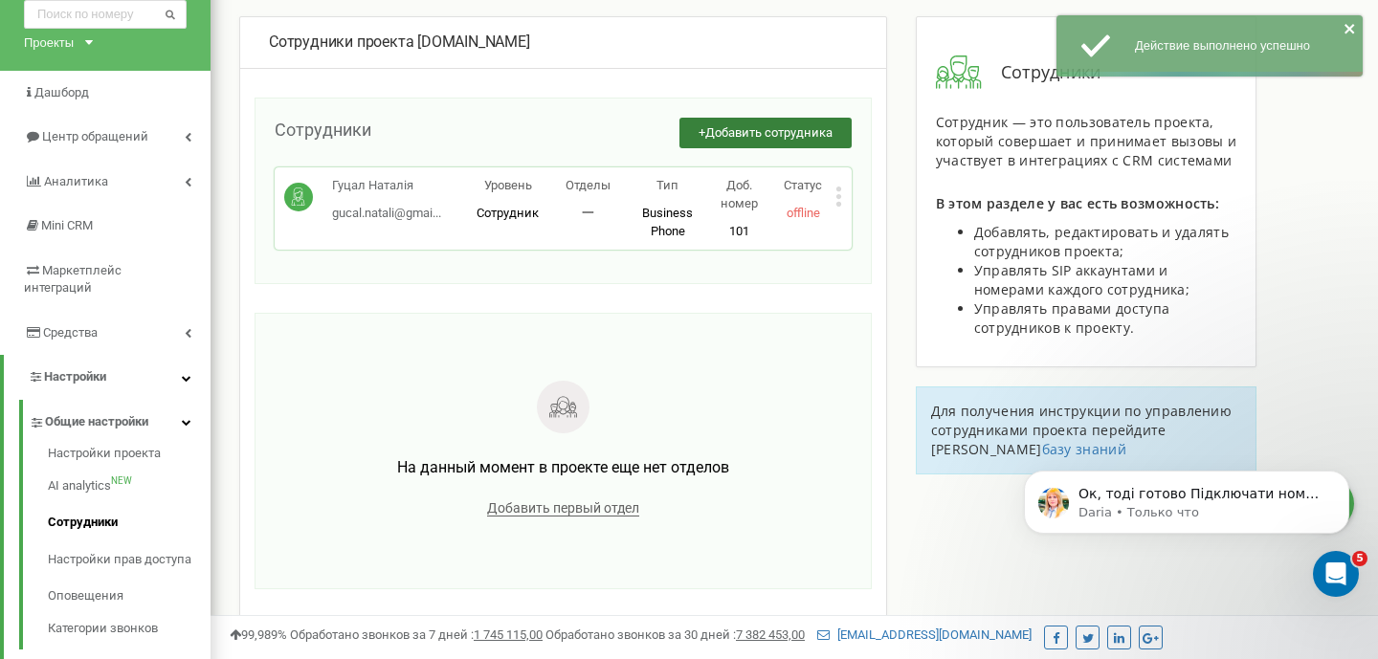
click at [773, 133] on span "Добавить сотрудника" at bounding box center [768, 132] width 127 height 14
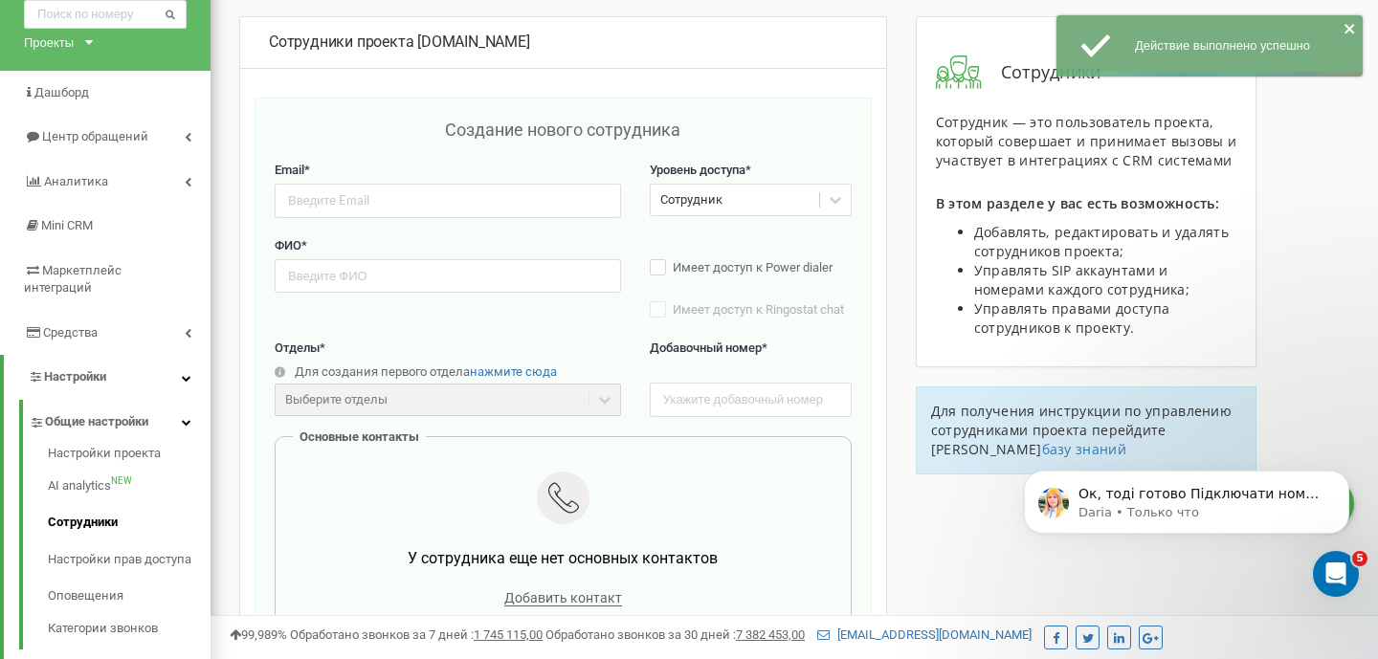
click at [397, 178] on label "Email *" at bounding box center [448, 171] width 346 height 18
click at [395, 189] on input "email" at bounding box center [448, 200] width 346 height 33
paste input "[EMAIL_ADDRESS][DOMAIN_NAME]"
type input "[EMAIL_ADDRESS][DOMAIN_NAME]"
click at [320, 277] on input "text" at bounding box center [448, 275] width 346 height 33
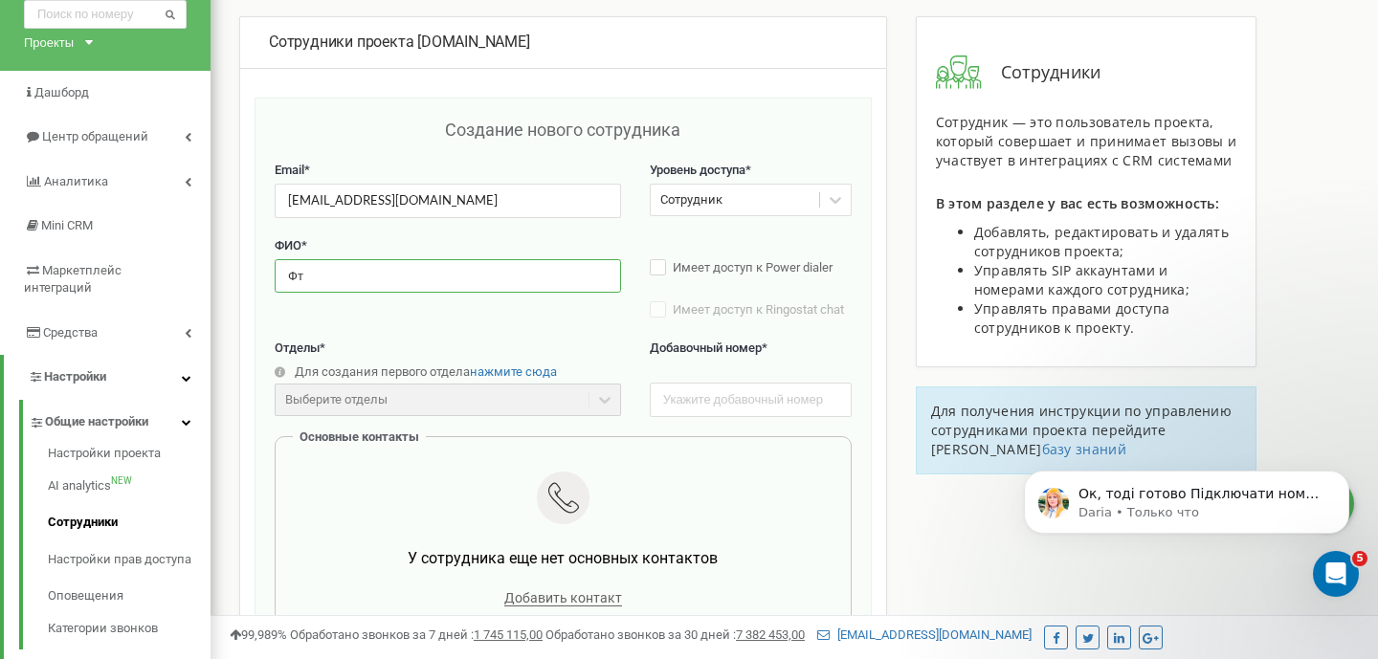
type input "Ф"
paste input "Fediunina"
type input "[PERSON_NAME]"
click at [465, 339] on div "ФИО * [PERSON_NAME] Имеет доступ к Power dialer Имеет доступ к Ringostat chat С…" at bounding box center [563, 288] width 577 height 102
click at [695, 408] on input "text" at bounding box center [751, 399] width 202 height 33
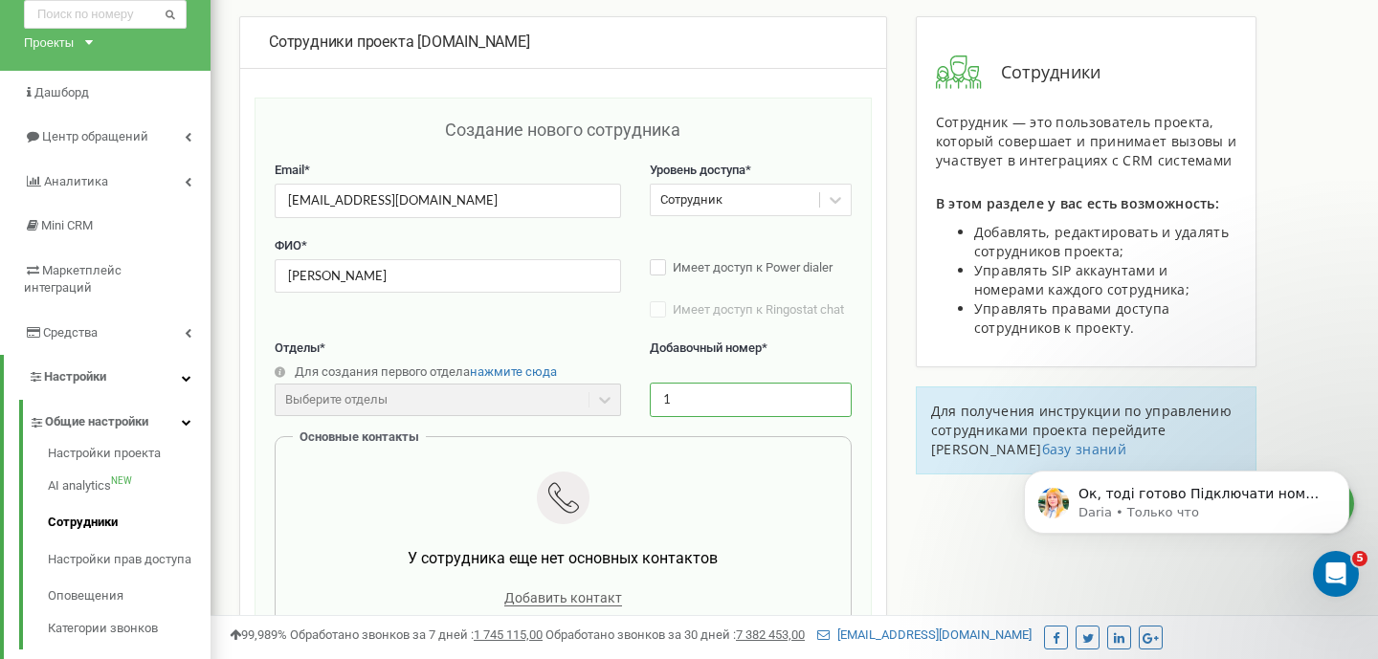
type input "1"
click at [593, 358] on div "Отделы * Для создания первого отдела нажмите сюда Выберите отделы Отделы еще не…" at bounding box center [448, 378] width 346 height 77
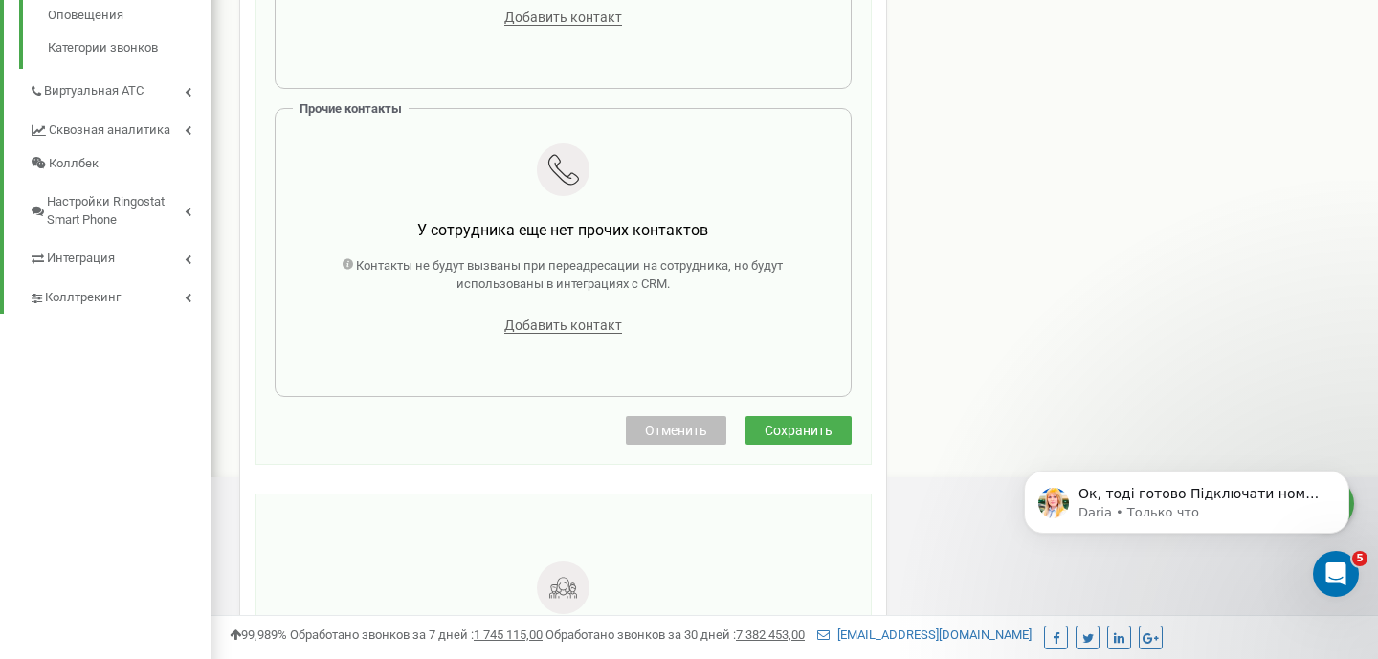
scroll to position [716, 0]
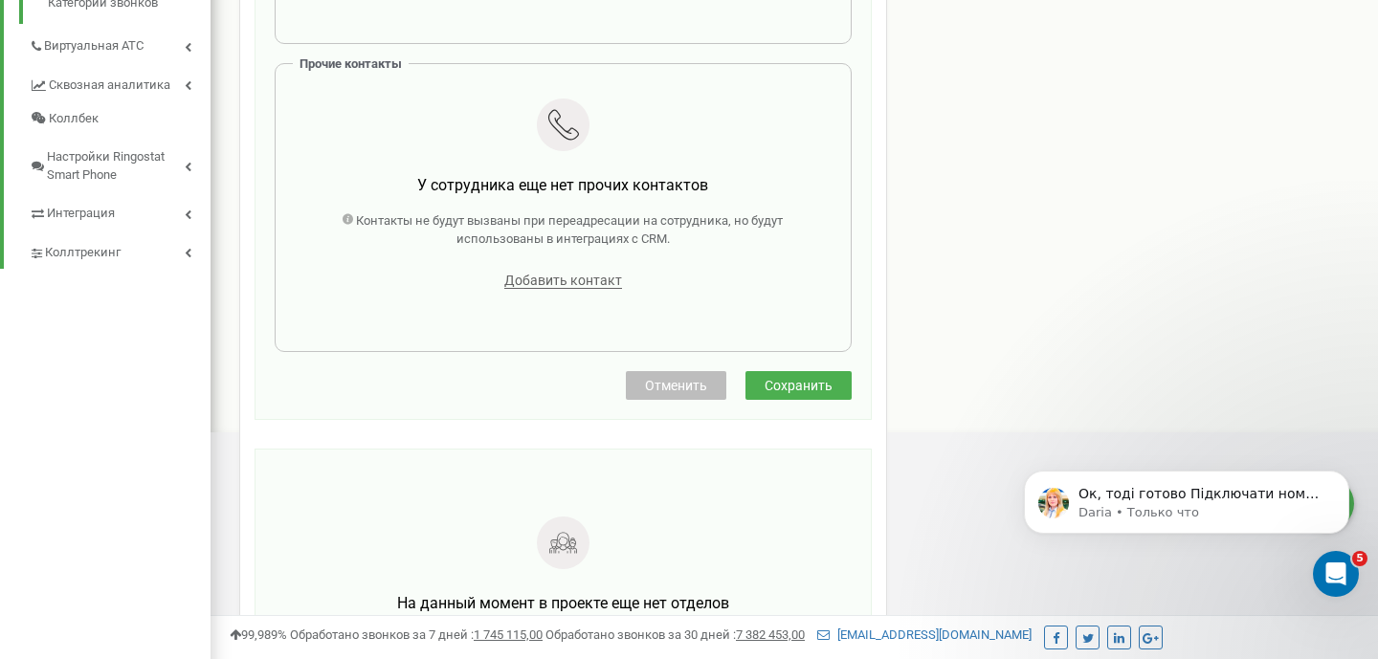
click at [775, 389] on span "Сохранить" at bounding box center [798, 385] width 68 height 15
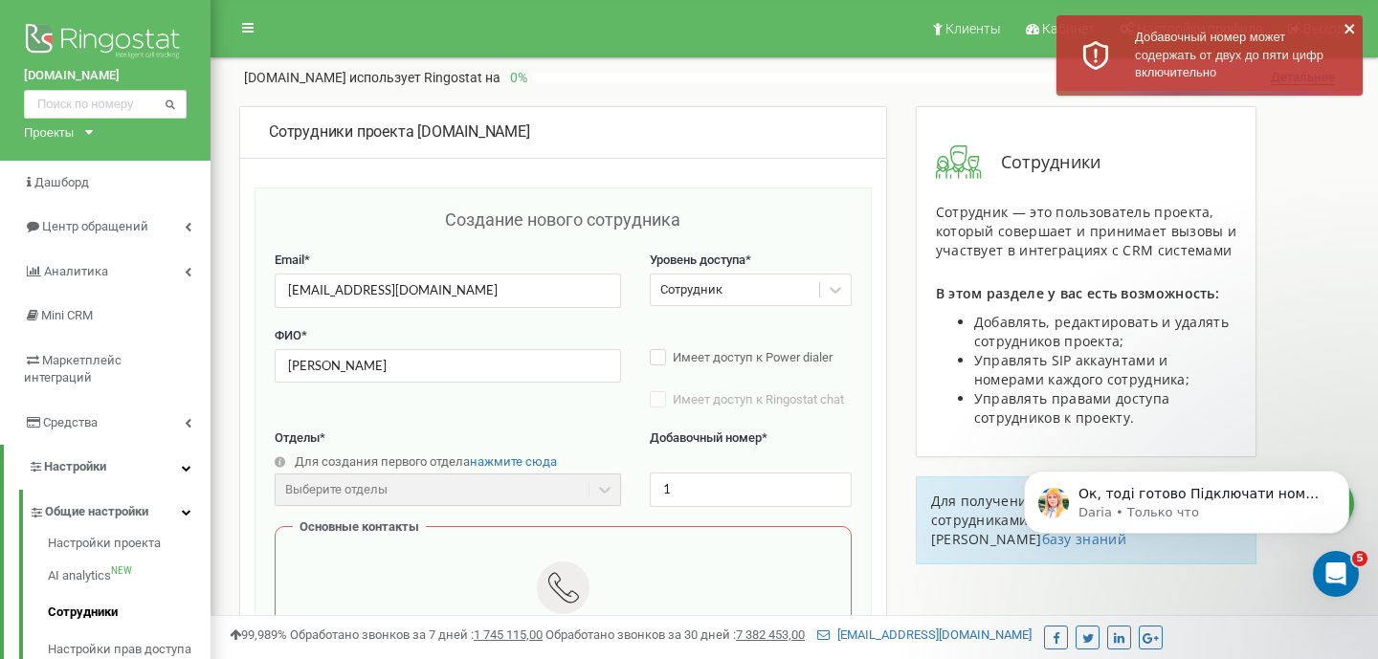
scroll to position [340, 0]
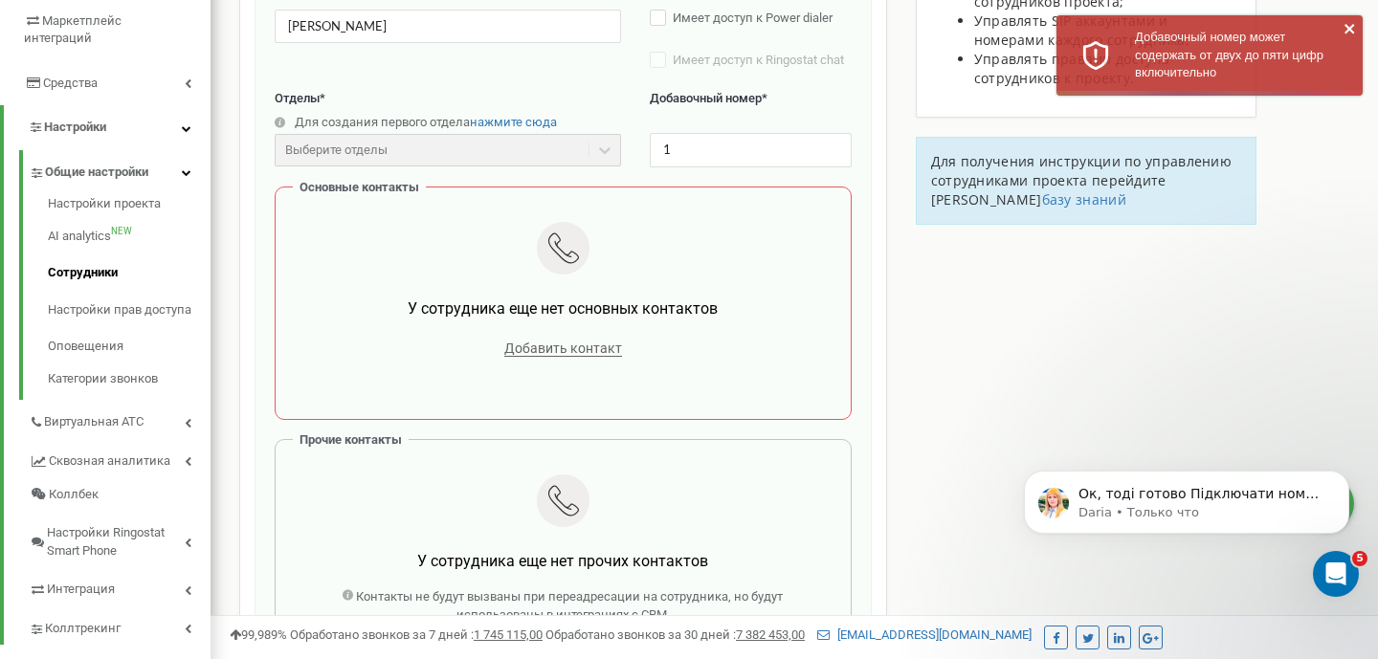
click at [560, 339] on div "Добавить контакт" at bounding box center [563, 348] width 518 height 27
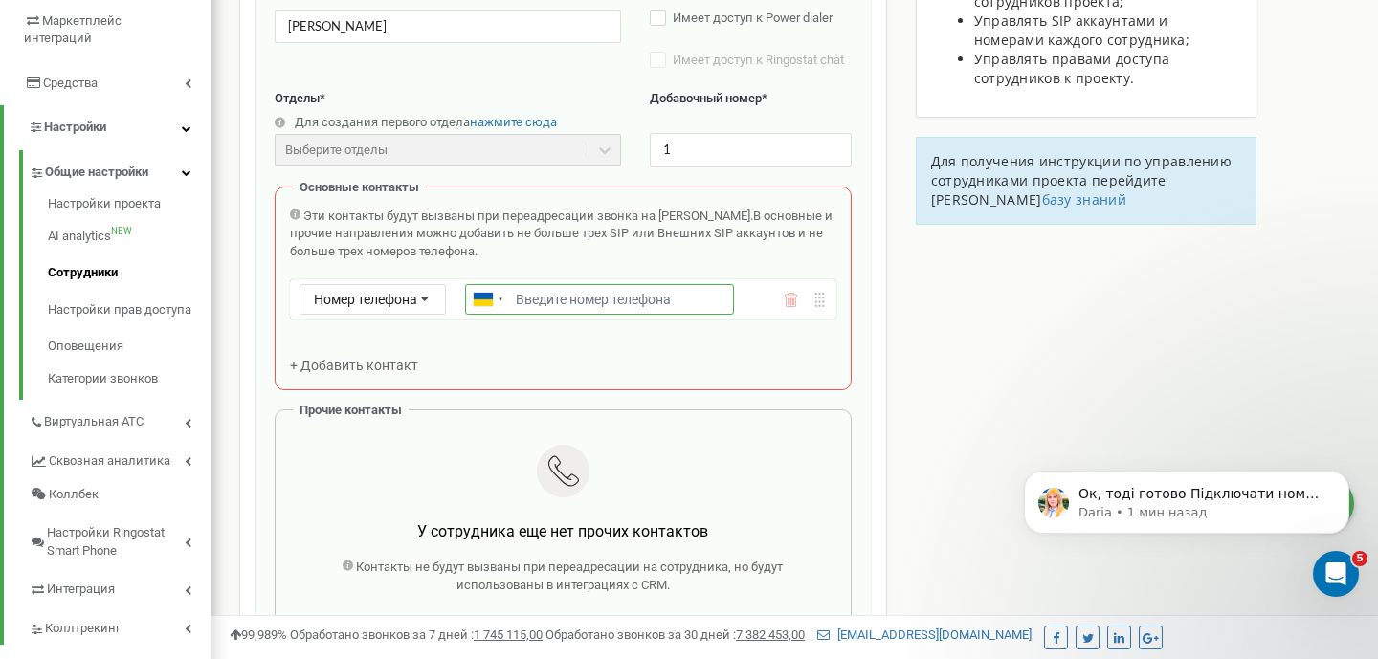
paste input "380734869571"
click at [574, 386] on div "Основные контакты Эти контакты будут вызваны при переадресации звонка на Сотруд…" at bounding box center [563, 289] width 577 height 205
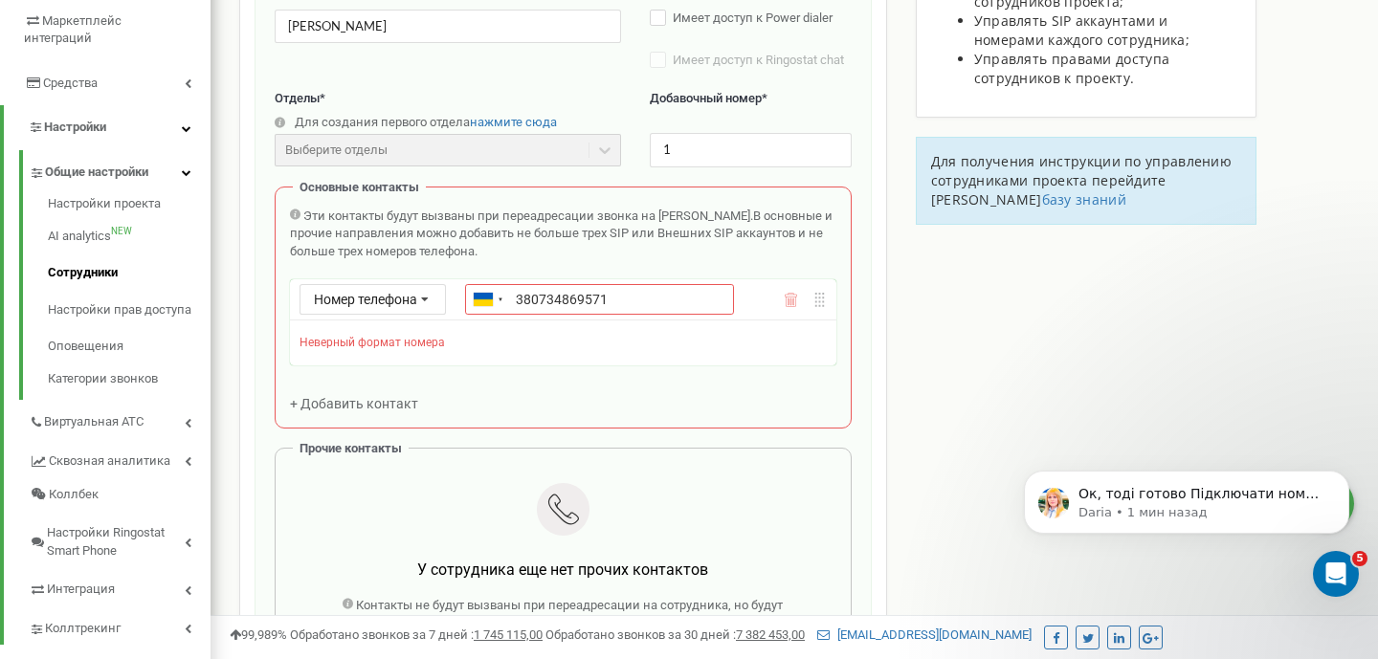
click at [912, 387] on div "Сотрудники проекта [DOMAIN_NAME] Создание нового сотрудника Email * [EMAIL_ADDR…" at bounding box center [794, 515] width 1138 height 1497
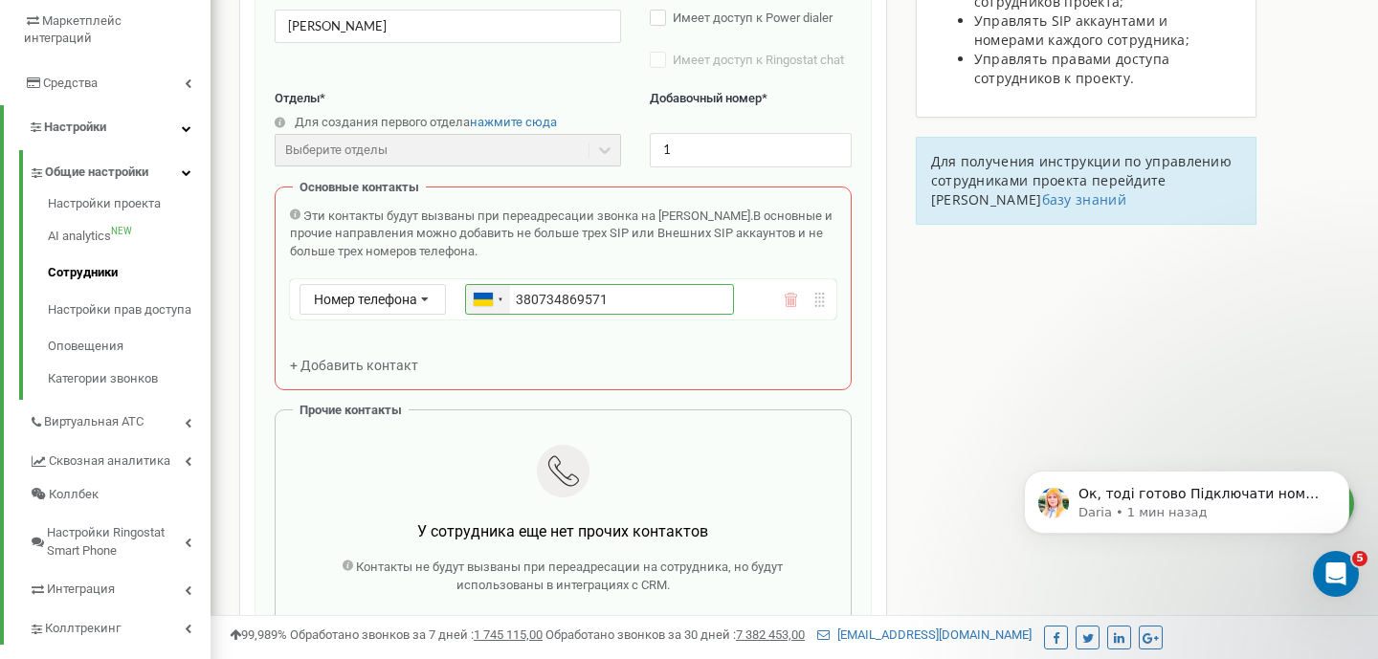
drag, startPoint x: 536, startPoint y: 297, endPoint x: 497, endPoint y: 297, distance: 38.3
click at [498, 297] on div "[GEOGRAPHIC_DATA] ([GEOGRAPHIC_DATA]) + 380 [GEOGRAPHIC_DATA] (‫[GEOGRAPHIC_DAT…" at bounding box center [599, 299] width 269 height 31
click at [1007, 453] on body "Ок, тоді готово Підключати номер Польщі? Daria • 1 мин назад" at bounding box center [1186, 519] width 367 height 162
click at [520, 301] on input "0734869571" at bounding box center [599, 299] width 269 height 31
type input "734869571"
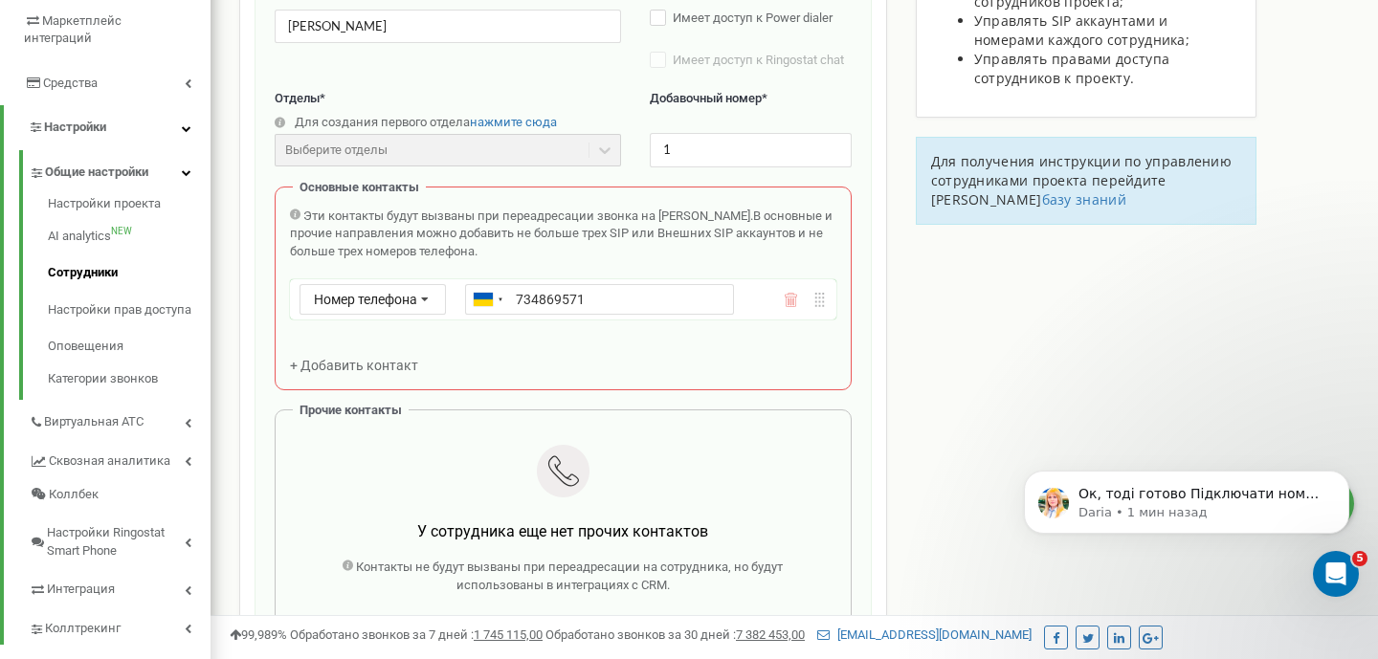
click at [896, 366] on div "Сотрудники проекта [DOMAIN_NAME] Создание нового сотрудника Email * [EMAIL_ADDR…" at bounding box center [794, 496] width 1138 height 1459
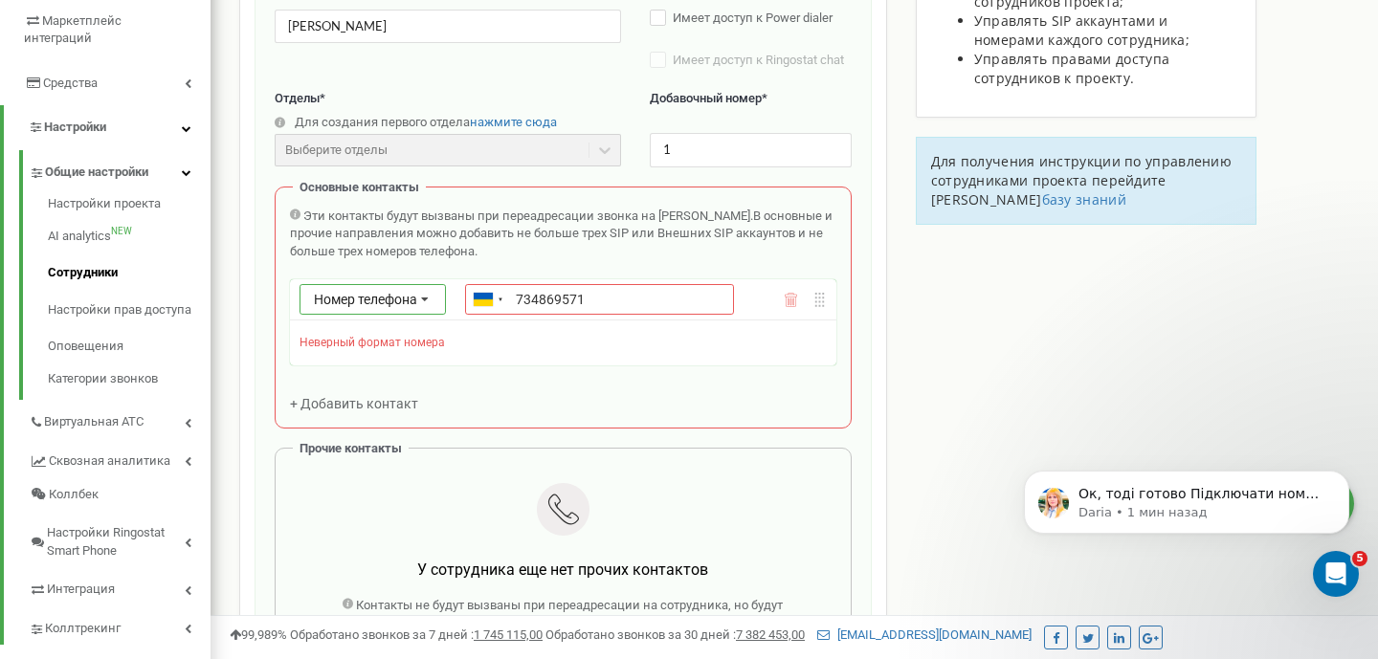
click at [429, 293] on icon at bounding box center [425, 300] width 36 height 31
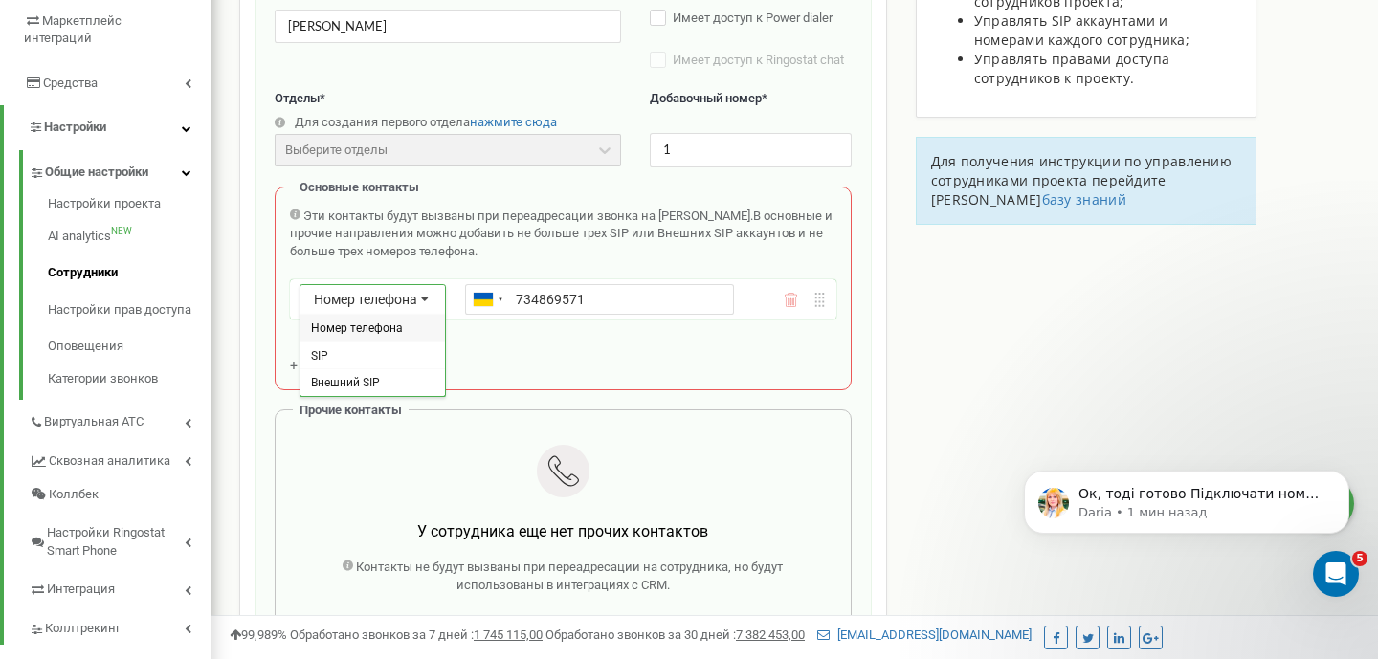
click at [897, 381] on div "Сотрудники проекта [DOMAIN_NAME] Создание нового сотрудника Email * [EMAIL_ADDR…" at bounding box center [794, 496] width 1138 height 1459
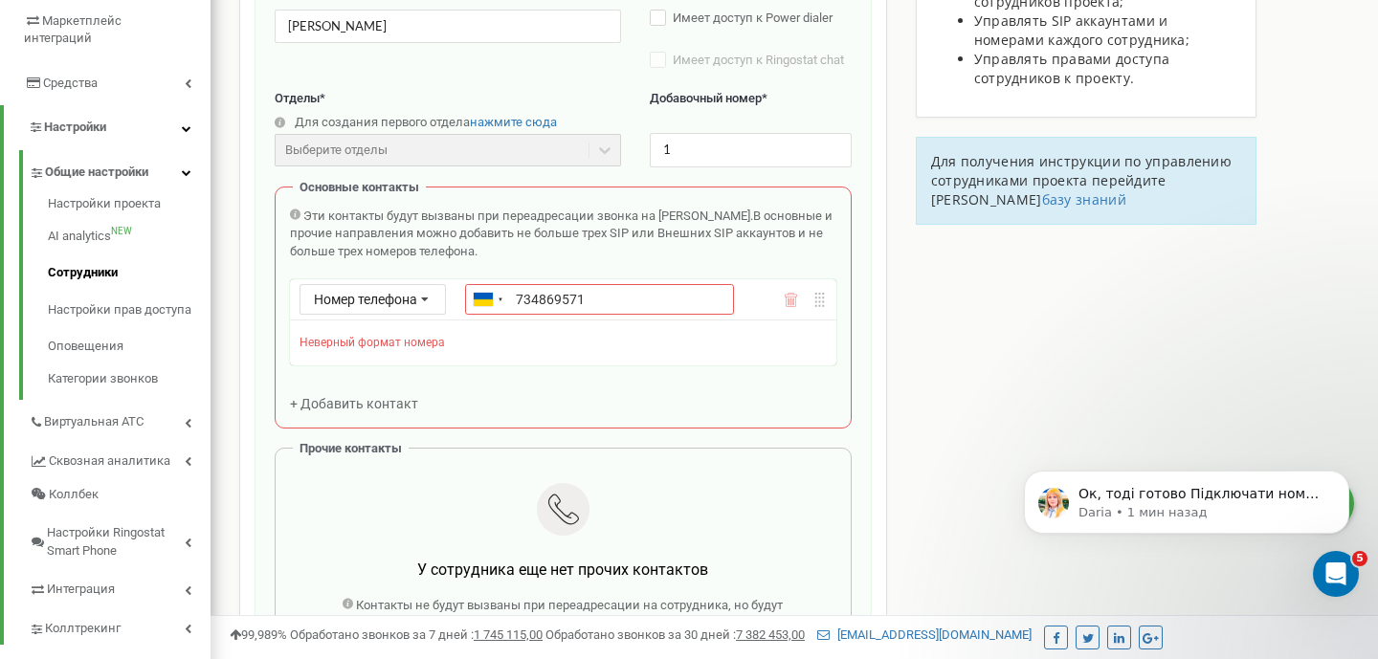
click at [804, 305] on div at bounding box center [804, 300] width 43 height 14
click at [795, 303] on icon at bounding box center [790, 300] width 14 height 14
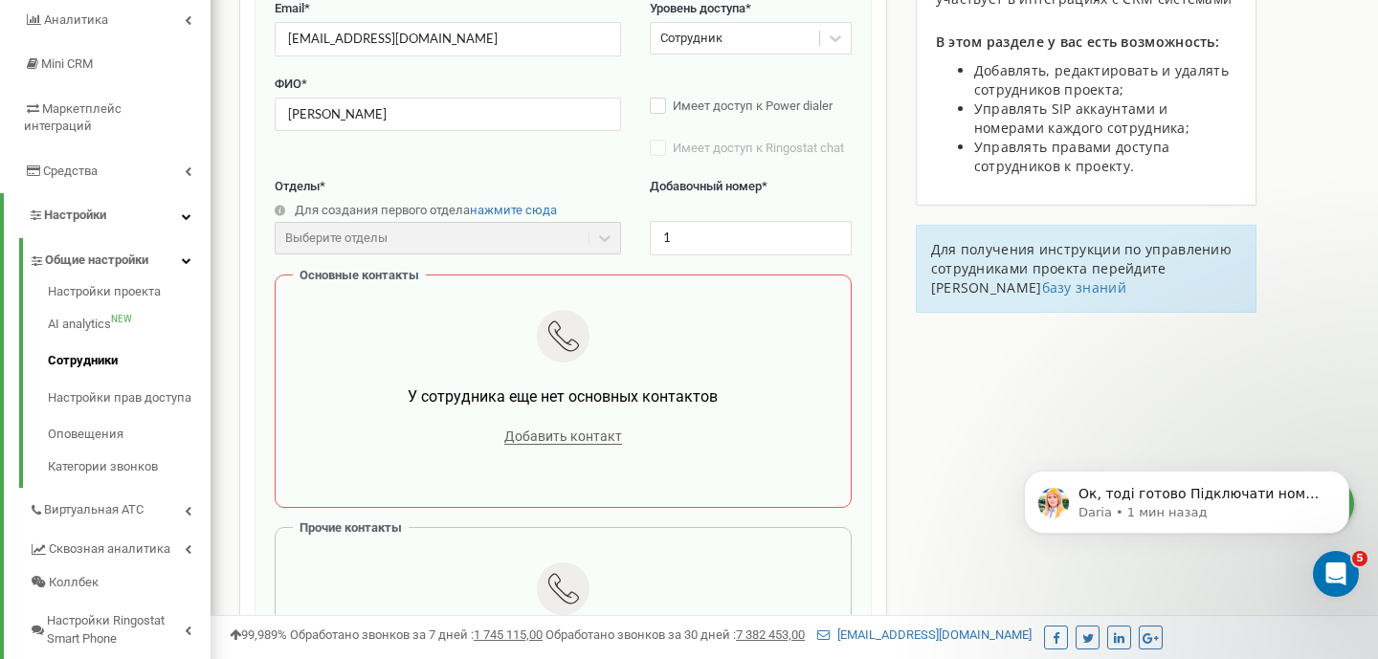
scroll to position [247, 0]
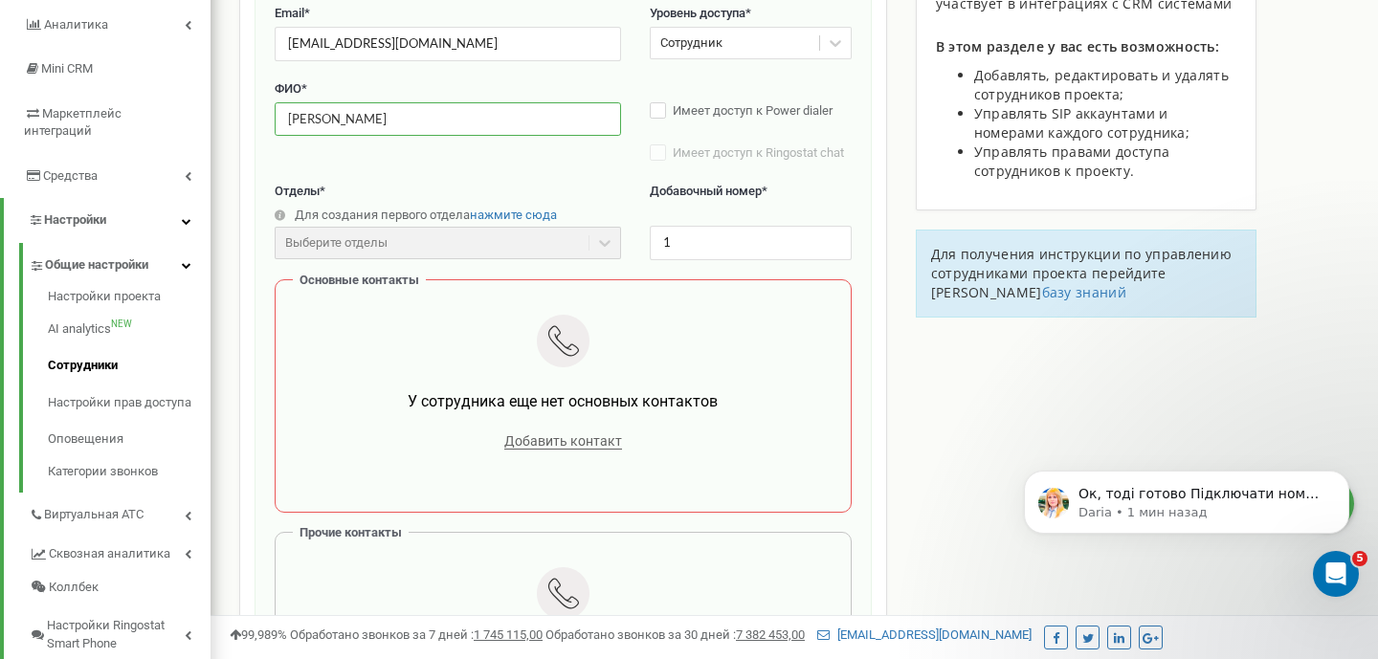
click at [358, 119] on input "[PERSON_NAME]" at bounding box center [448, 118] width 346 height 33
